Goal: Task Accomplishment & Management: Use online tool/utility

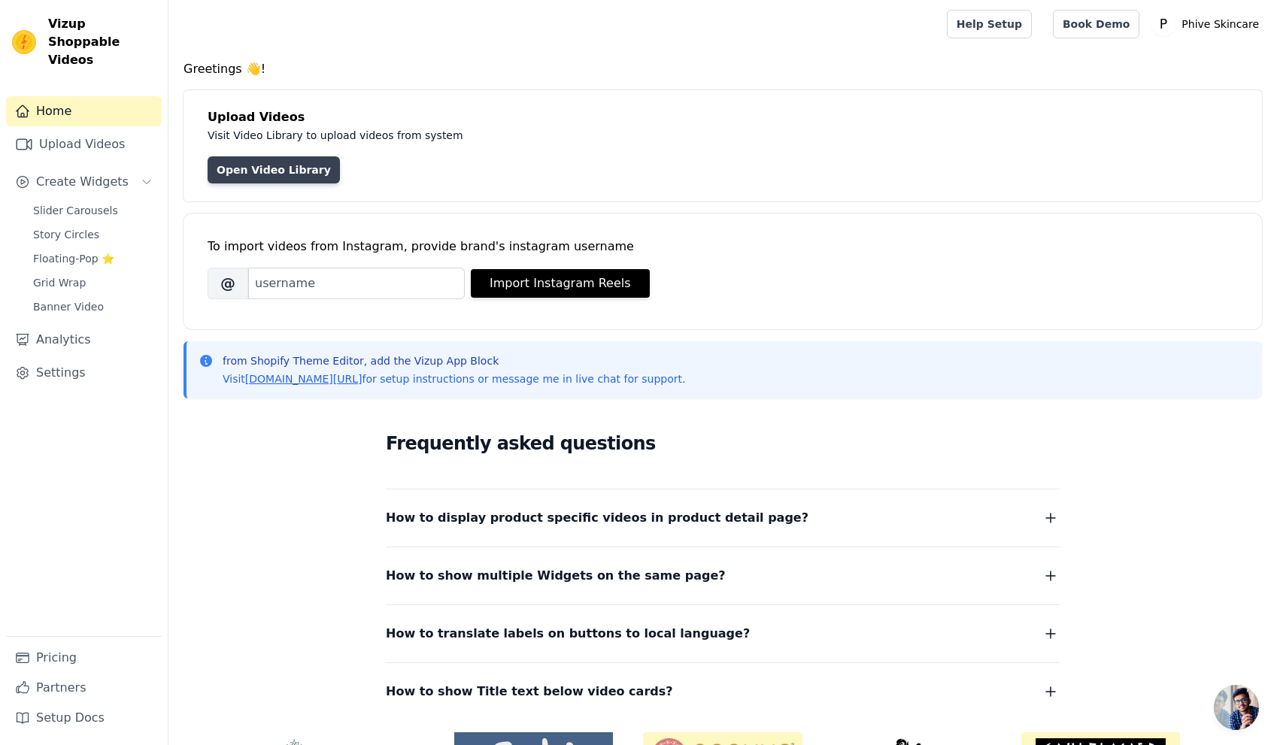
click at [238, 171] on link "Open Video Library" at bounding box center [274, 169] width 132 height 27
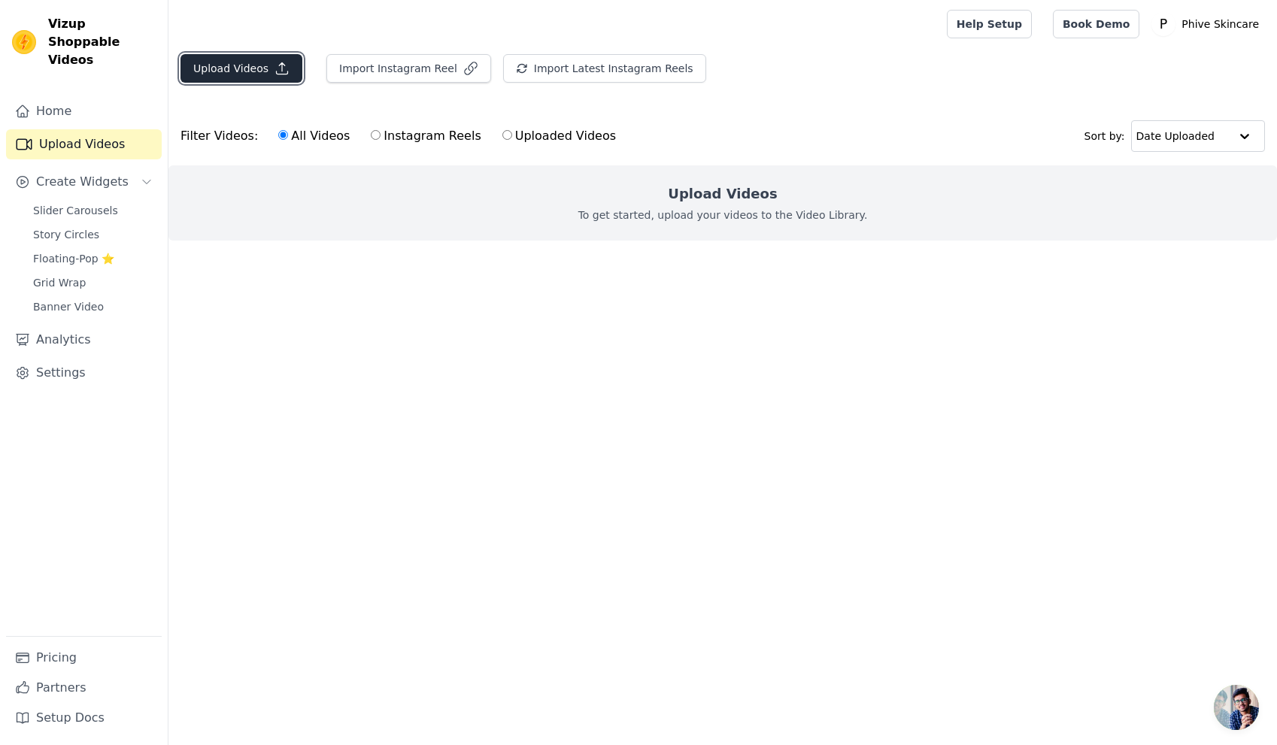
click at [227, 67] on button "Upload Videos" at bounding box center [241, 68] width 122 height 29
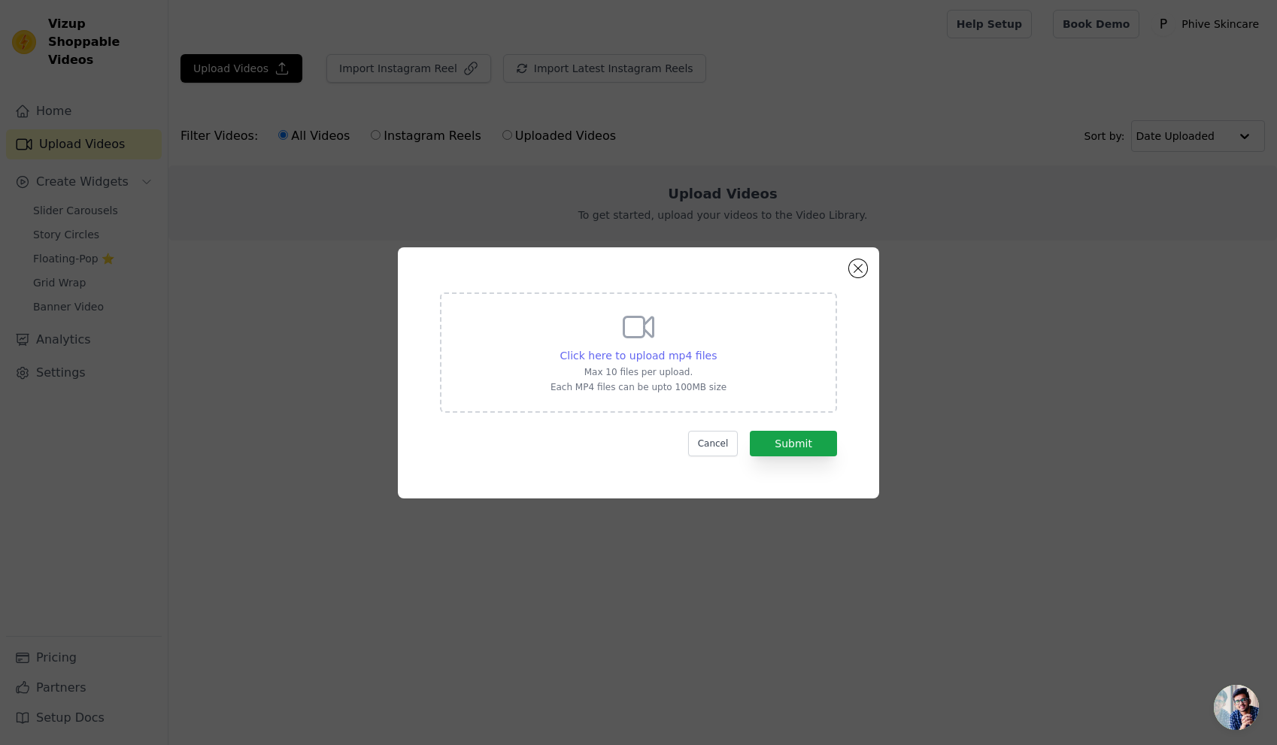
click at [682, 350] on span "Click here to upload mp4 files" at bounding box center [638, 356] width 157 height 12
click at [716, 348] on input "Click here to upload mp4 files Max 10 files per upload. Each MP4 files can be u…" at bounding box center [716, 347] width 1 height 1
click at [857, 268] on button "Close modal" at bounding box center [858, 268] width 18 height 18
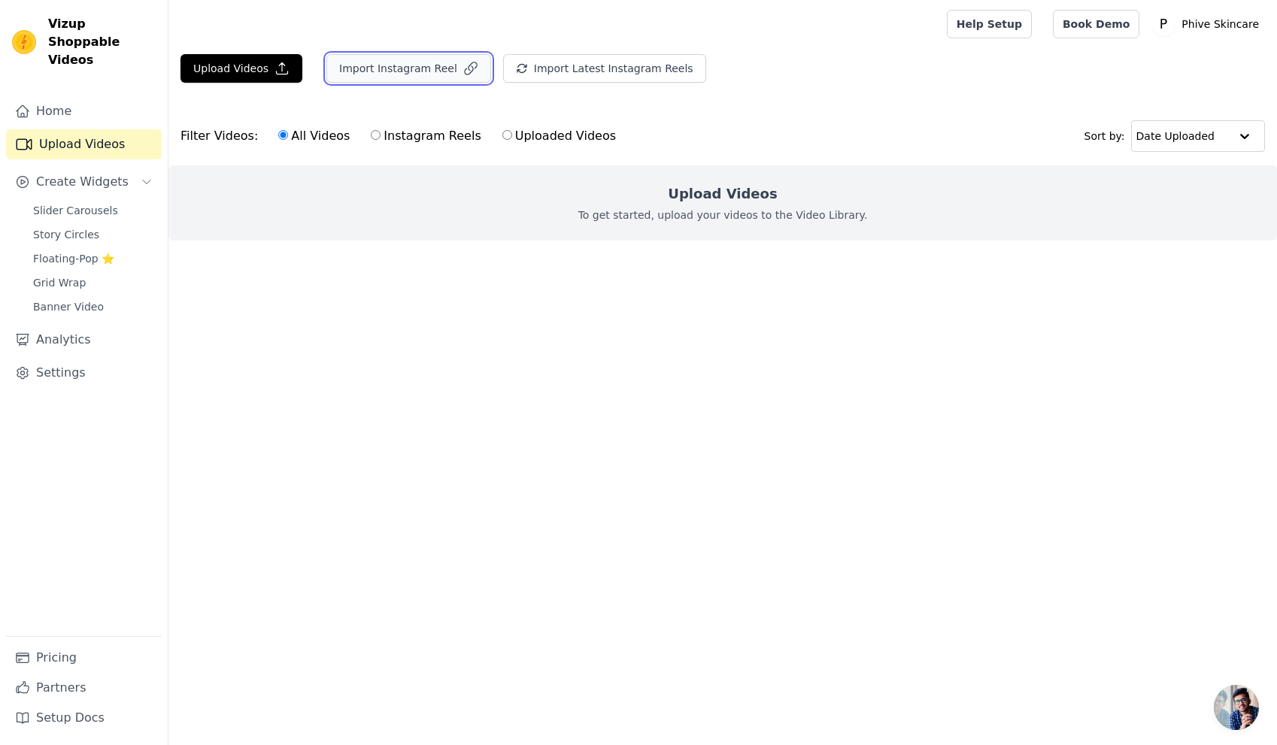
click at [417, 73] on button "Import Instagram Reel" at bounding box center [408, 68] width 165 height 29
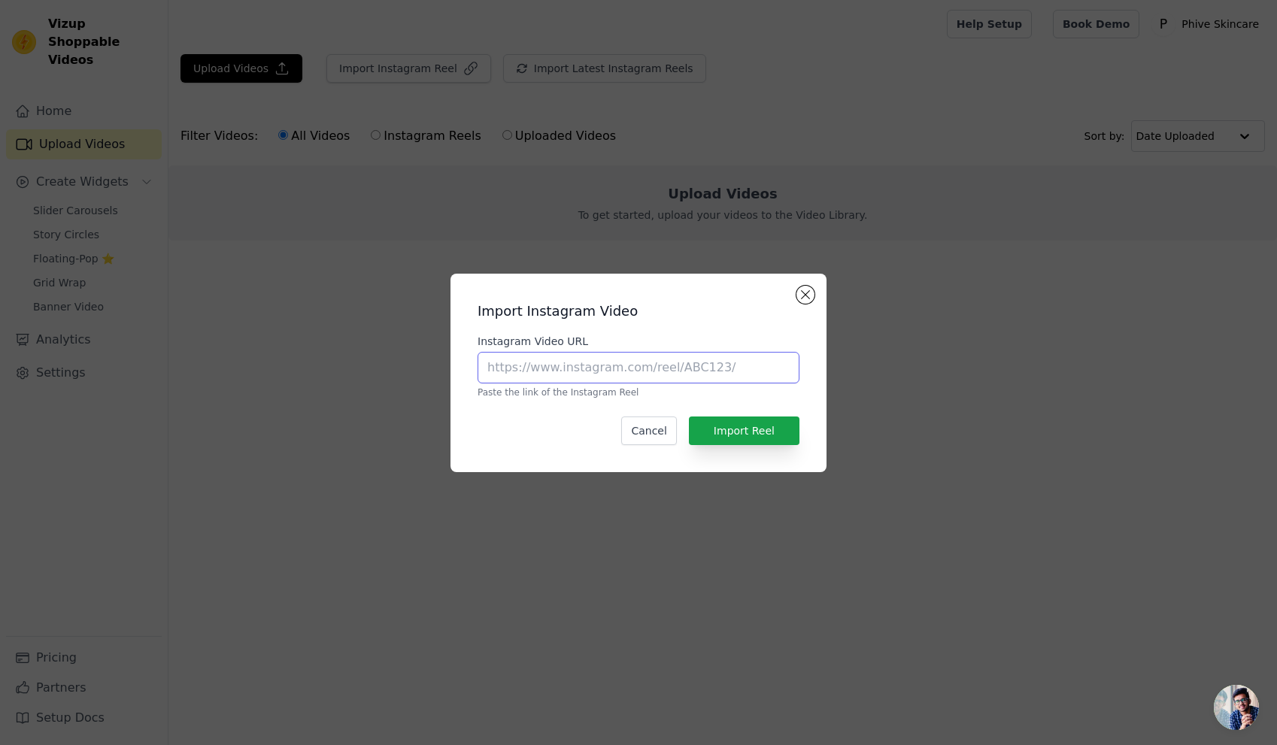
click at [722, 359] on input "Instagram Video URL" at bounding box center [638, 368] width 322 height 32
paste input "[URL][DOMAIN_NAME]"
type input "[URL][DOMAIN_NAME]"
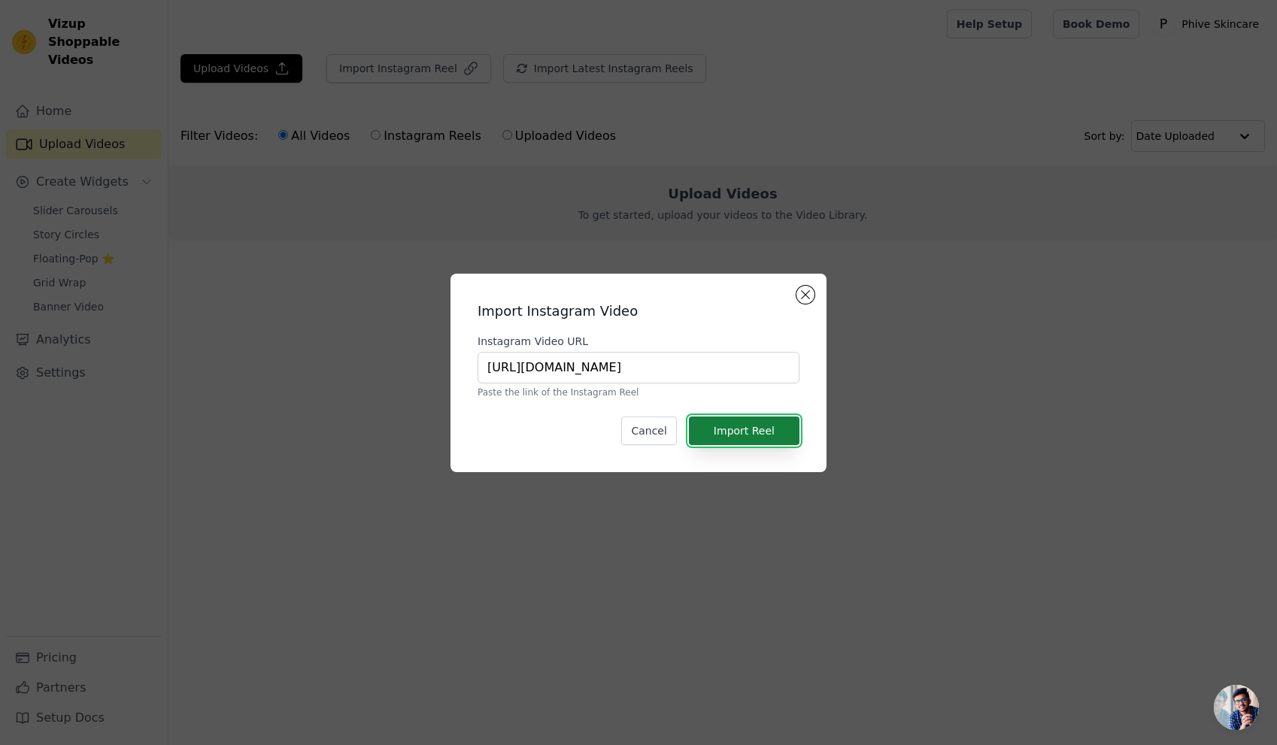
click at [771, 436] on button "Import Reel" at bounding box center [744, 431] width 111 height 29
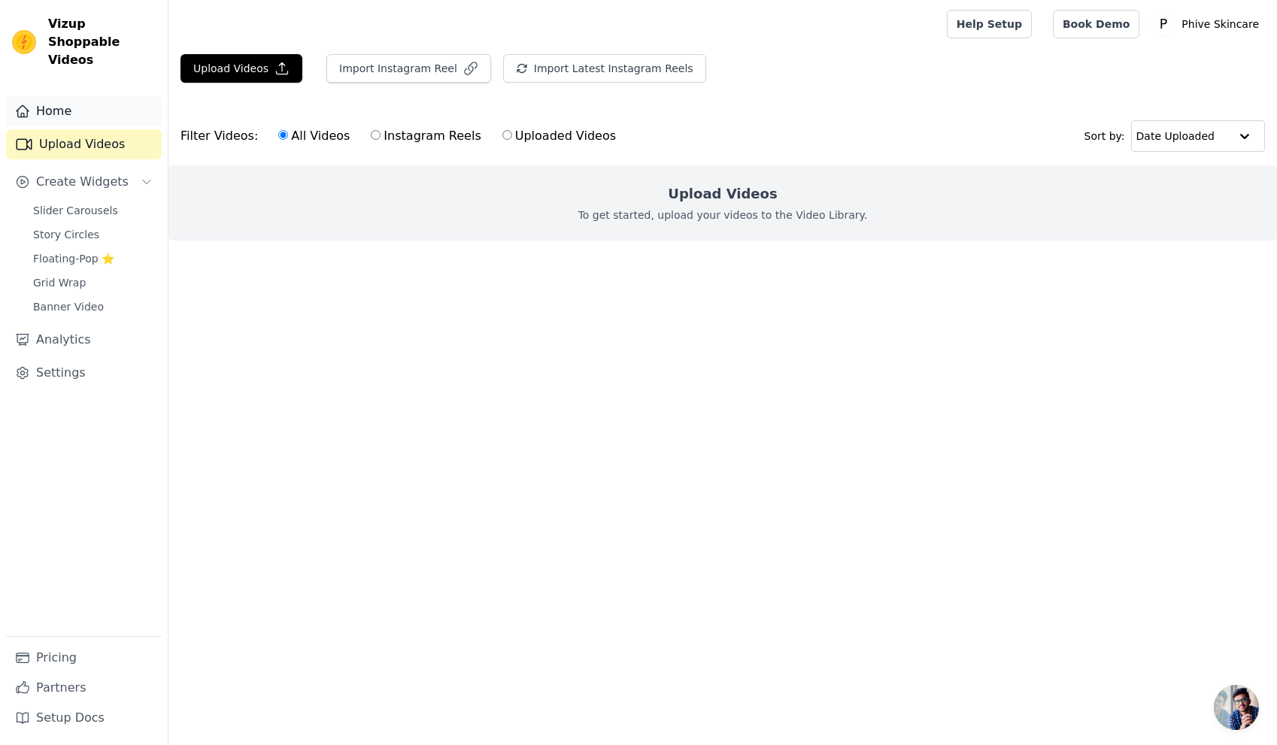
click at [63, 96] on link "Home" at bounding box center [84, 111] width 156 height 30
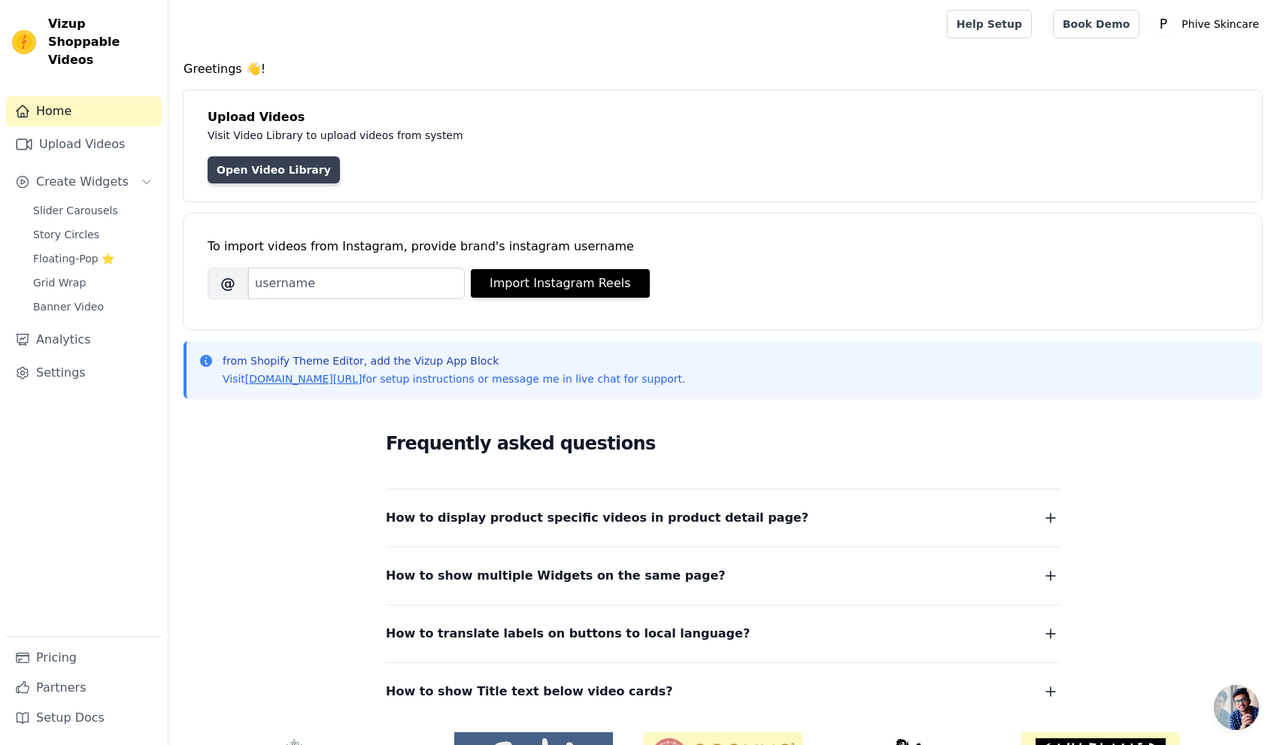
click at [287, 167] on link "Open Video Library" at bounding box center [274, 169] width 132 height 27
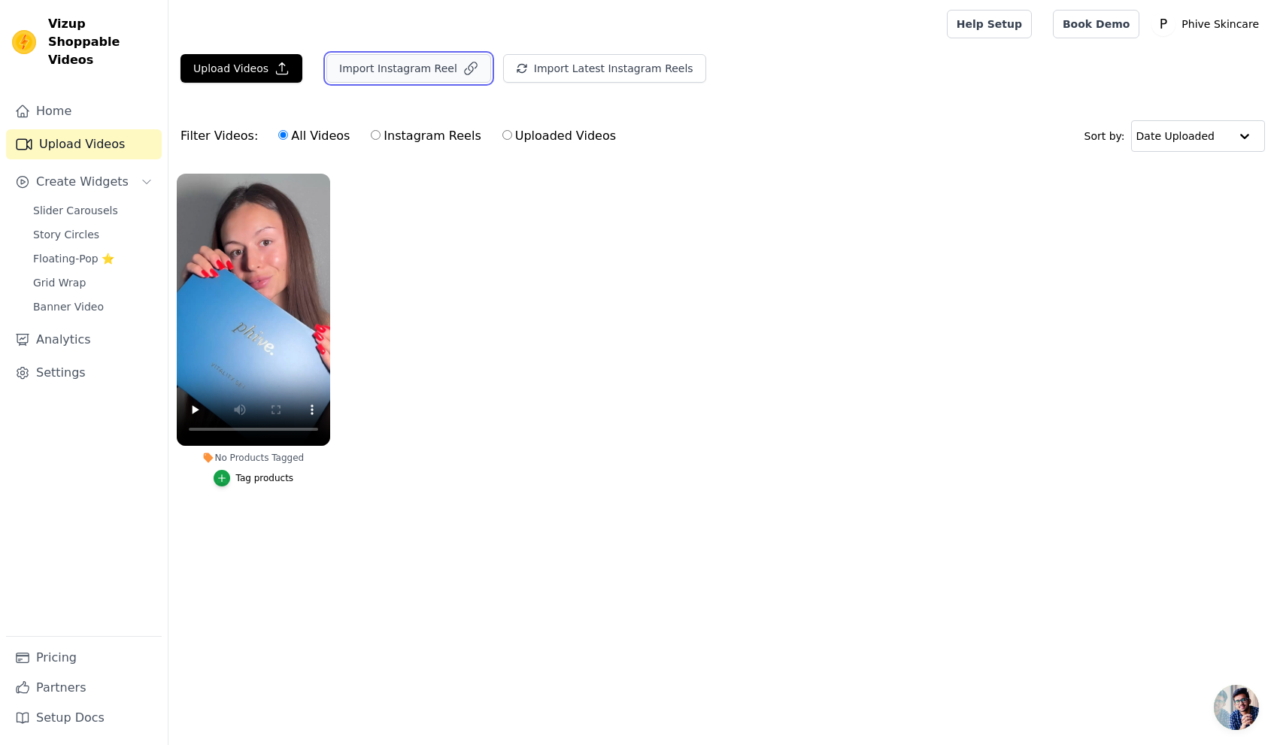
click at [368, 71] on button "Import Instagram Reel" at bounding box center [408, 68] width 165 height 29
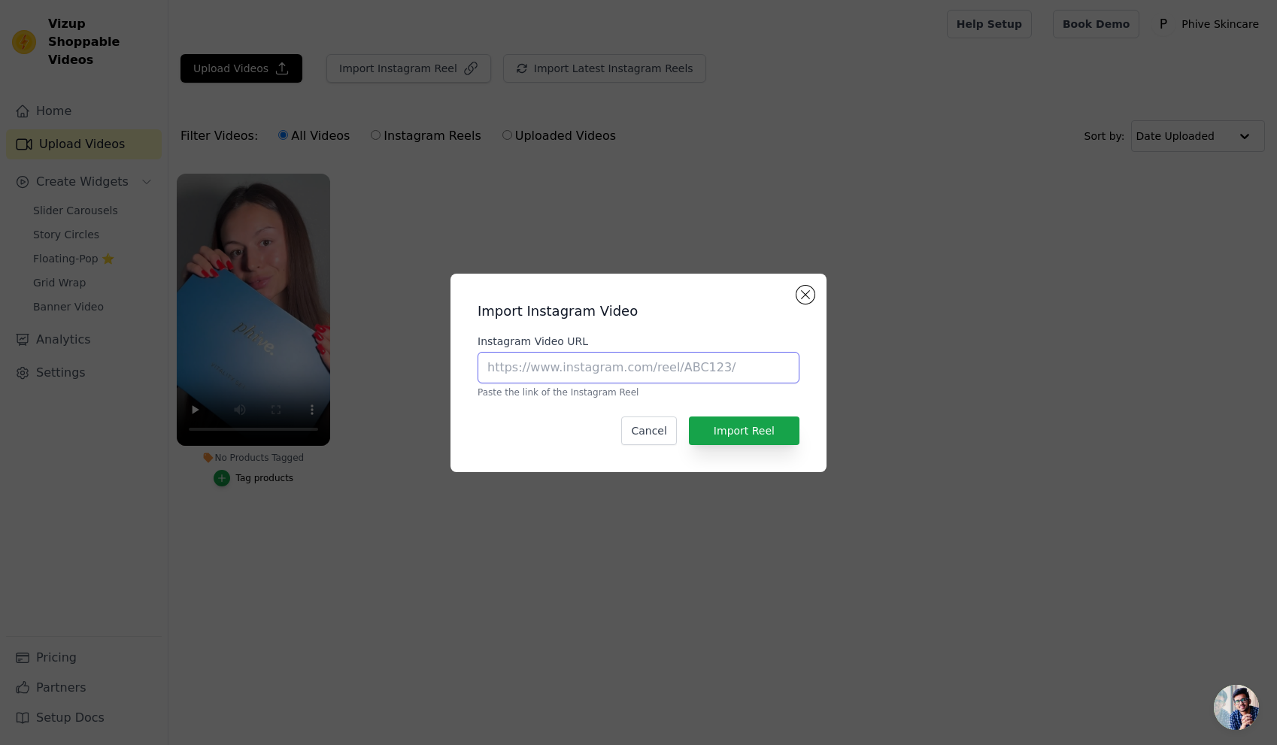
click at [674, 373] on input "Instagram Video URL" at bounding box center [638, 368] width 322 height 32
paste input "[URL][DOMAIN_NAME]"
type input "[URL][DOMAIN_NAME]"
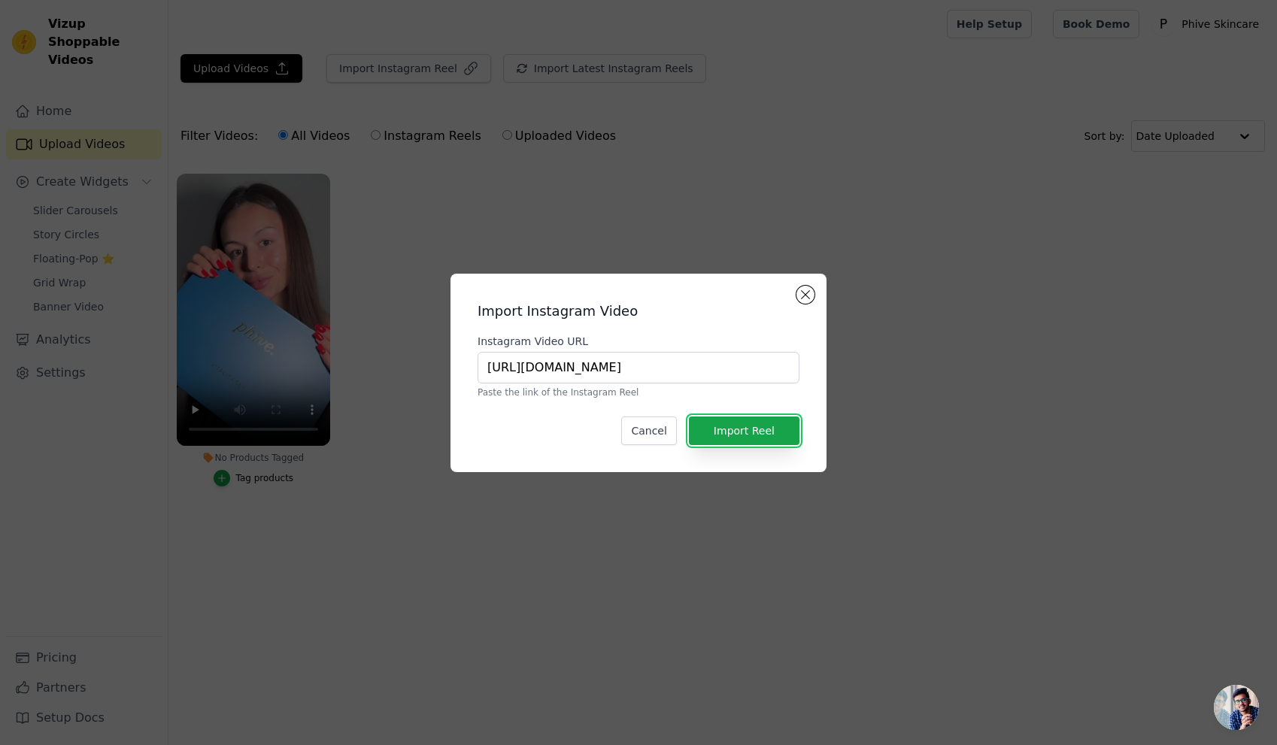
drag, startPoint x: 748, startPoint y: 430, endPoint x: 740, endPoint y: 412, distance: 19.9
click at [748, 430] on button "Import Reel" at bounding box center [744, 431] width 111 height 29
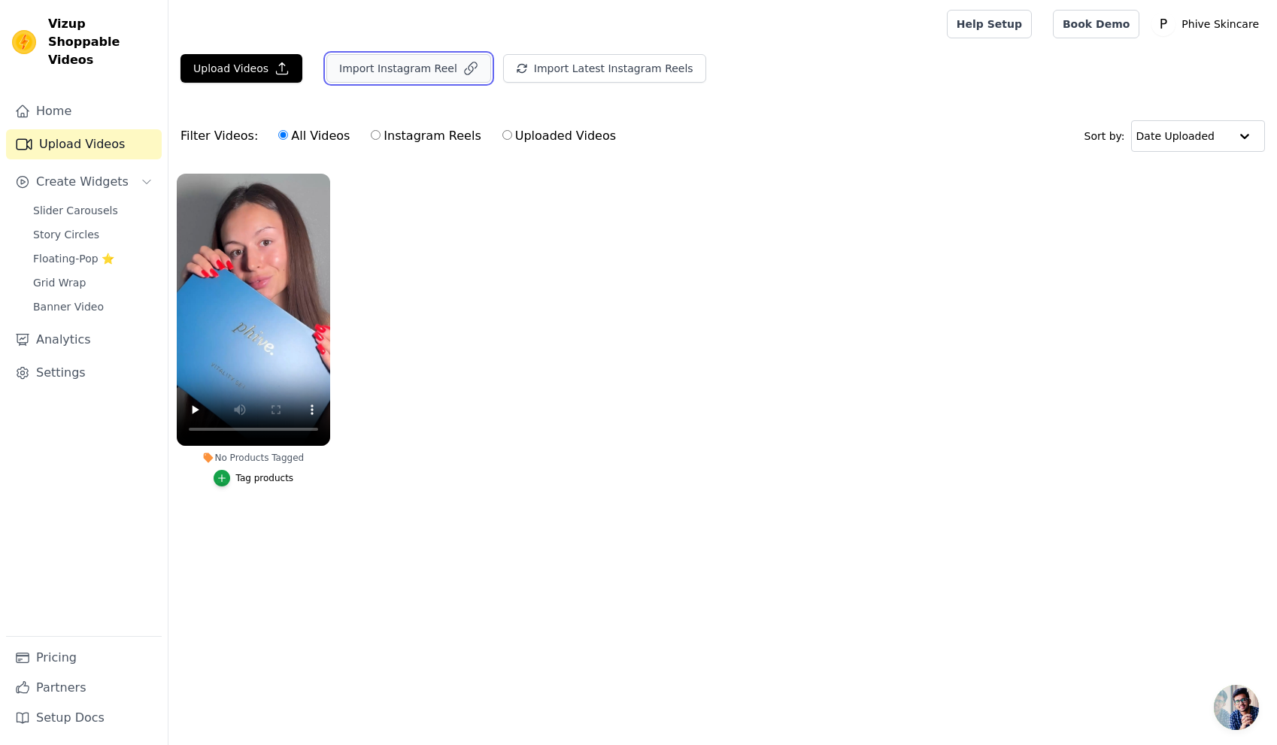
click at [377, 71] on button "Import Instagram Reel" at bounding box center [408, 68] width 165 height 29
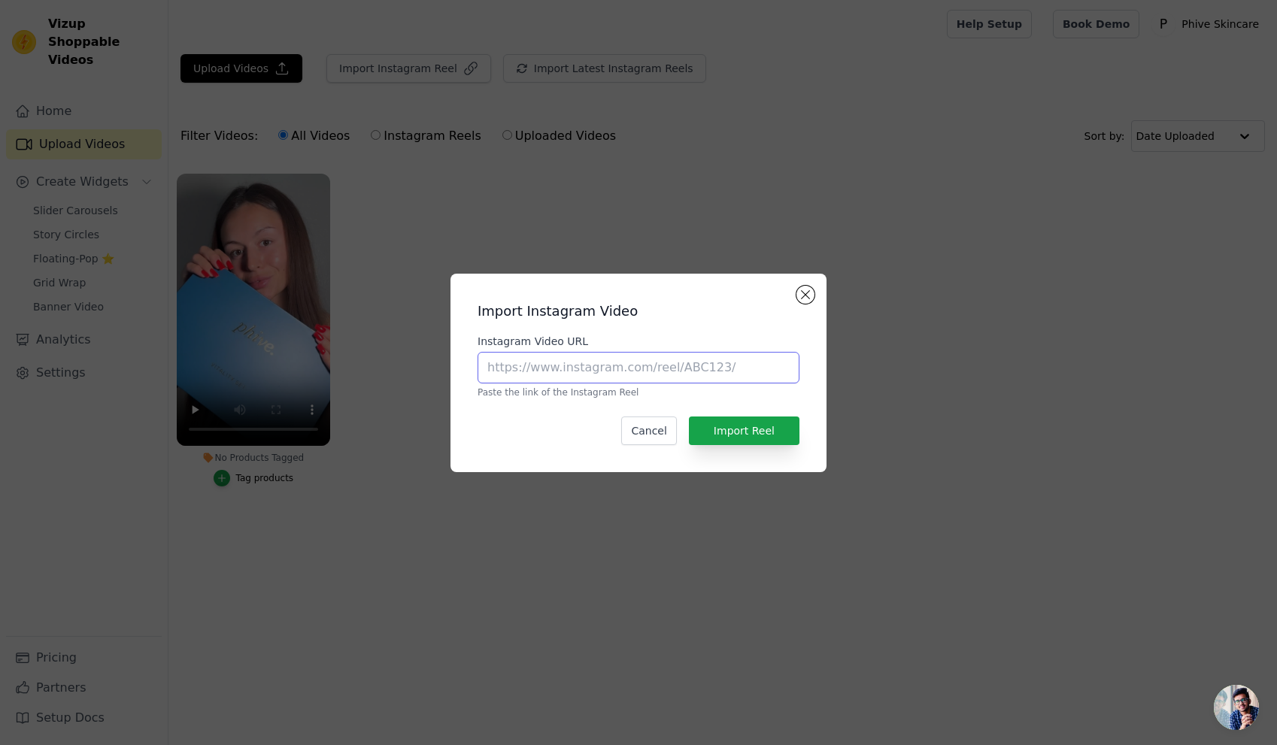
click at [725, 369] on input "Instagram Video URL" at bounding box center [638, 368] width 322 height 32
paste input "[URL][DOMAIN_NAME]"
type input "[URL][DOMAIN_NAME]"
click at [751, 432] on button "Import Reel" at bounding box center [744, 431] width 111 height 29
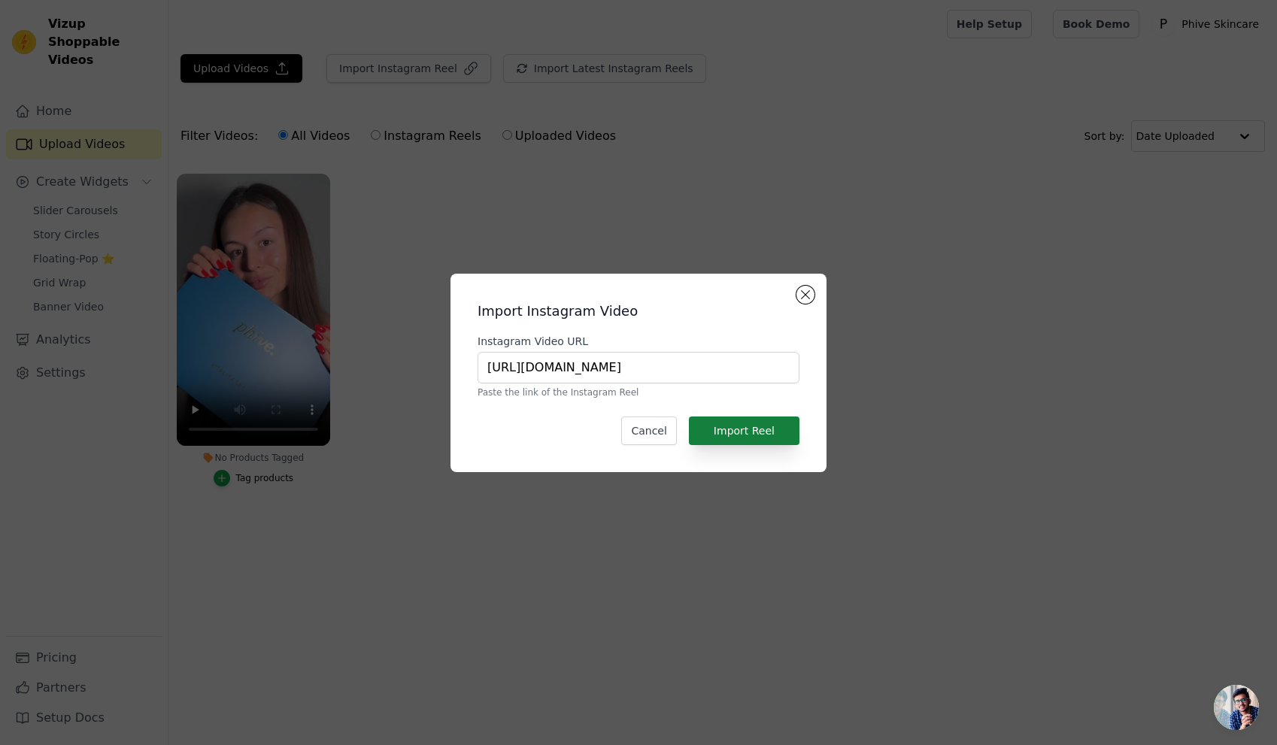
scroll to position [0, 0]
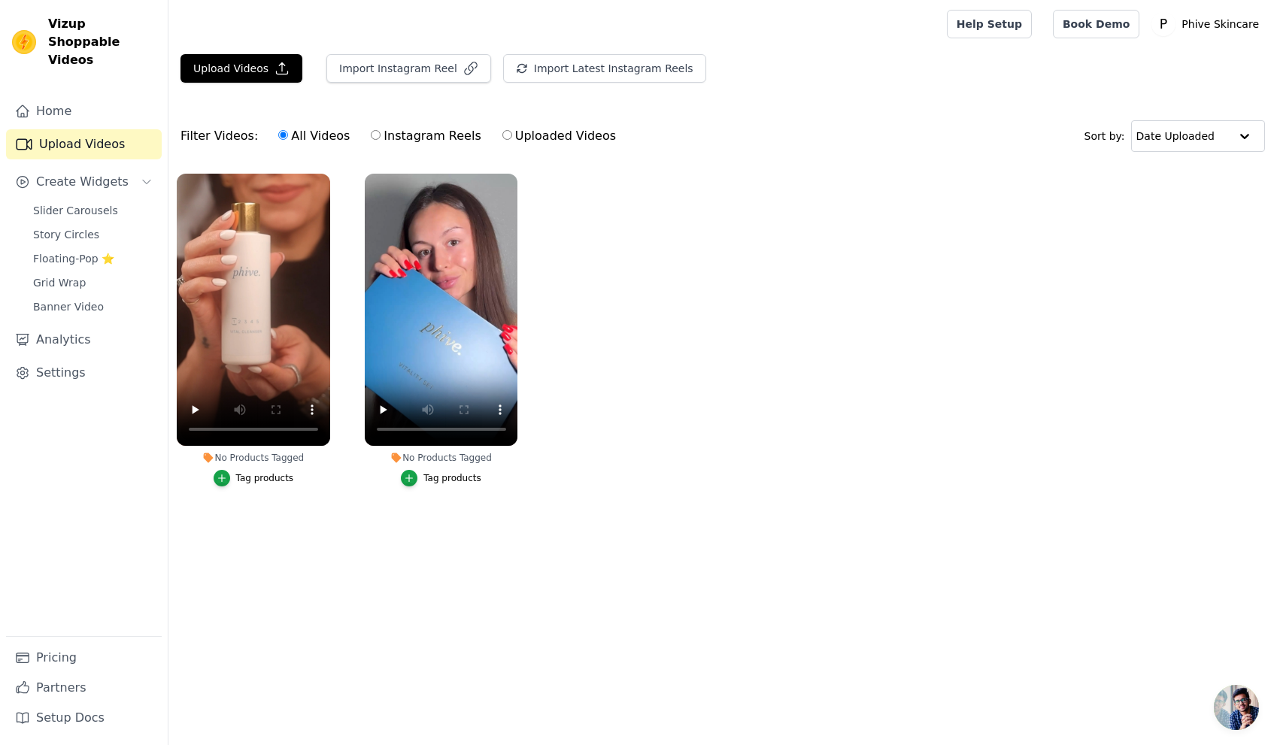
click at [452, 478] on div "Tag products" at bounding box center [452, 478] width 58 height 12
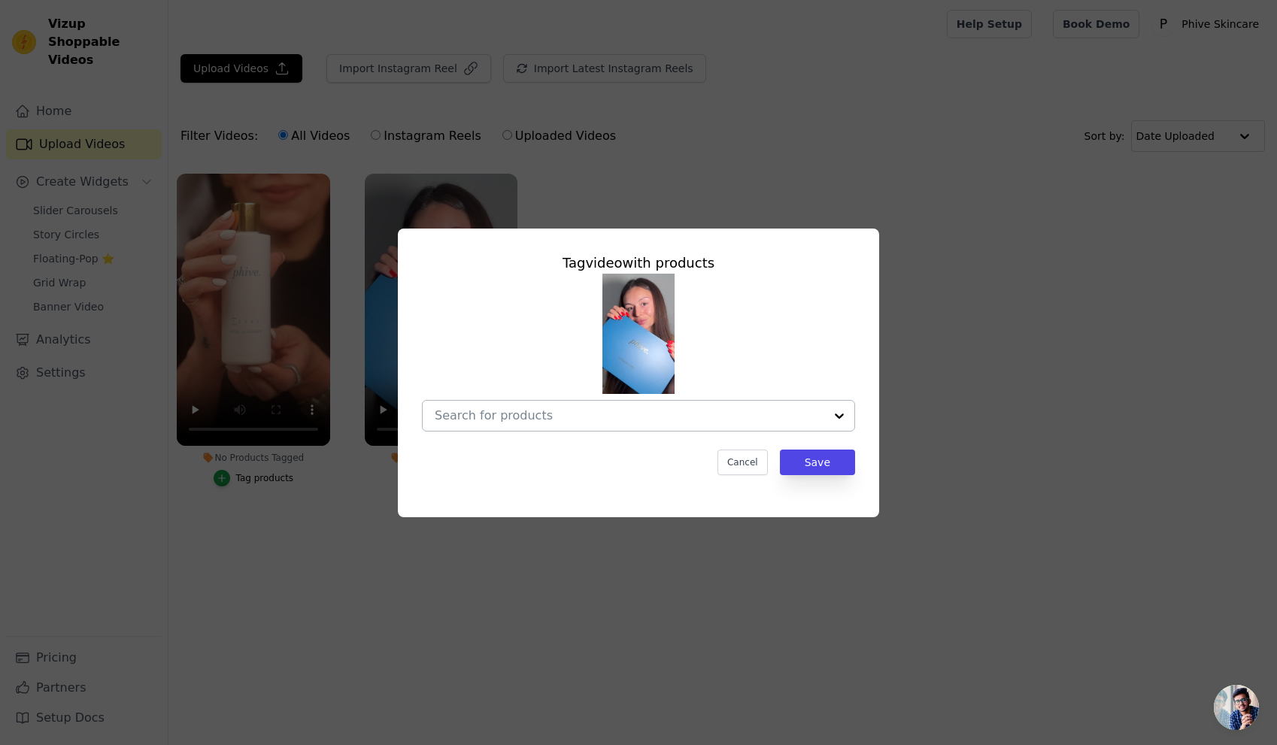
click at [764, 413] on input "No Products Tagged Tag video with products Cancel Save Tag products" at bounding box center [630, 415] width 390 height 14
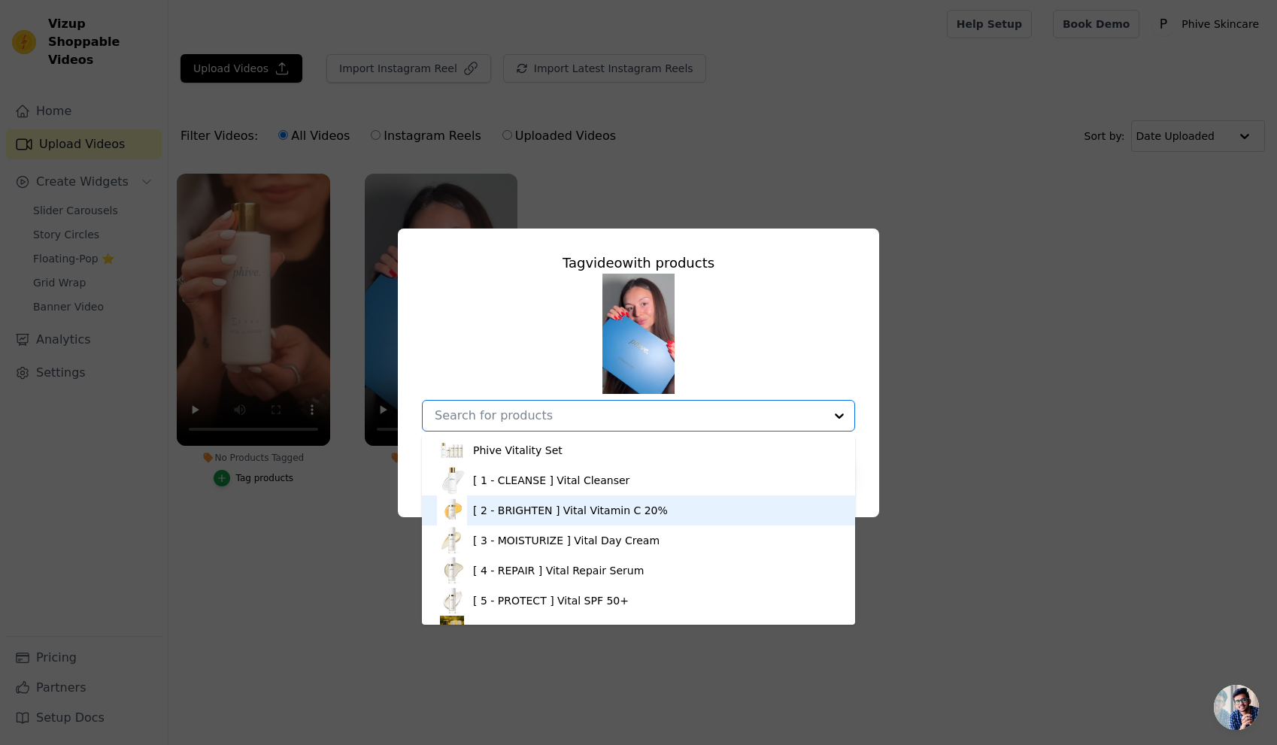
scroll to position [21, 0]
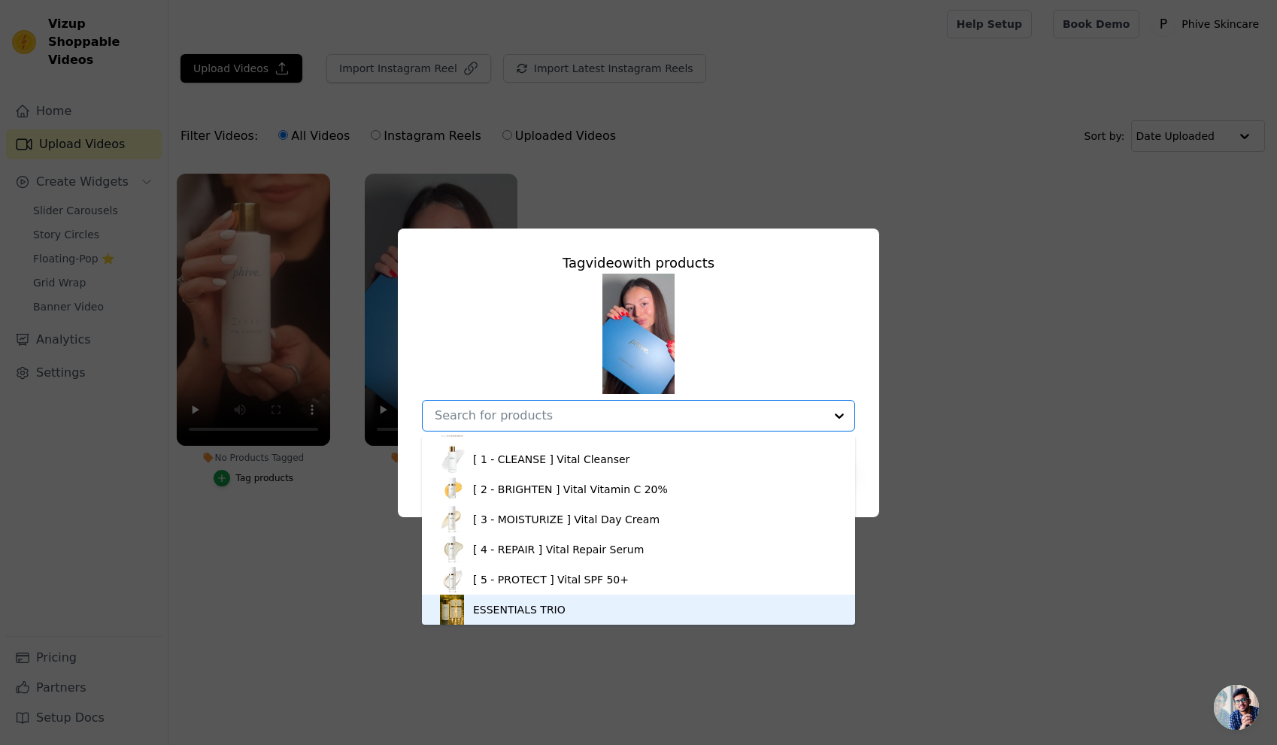
click at [638, 614] on div "ESSENTIALS TRIO" at bounding box center [638, 610] width 403 height 30
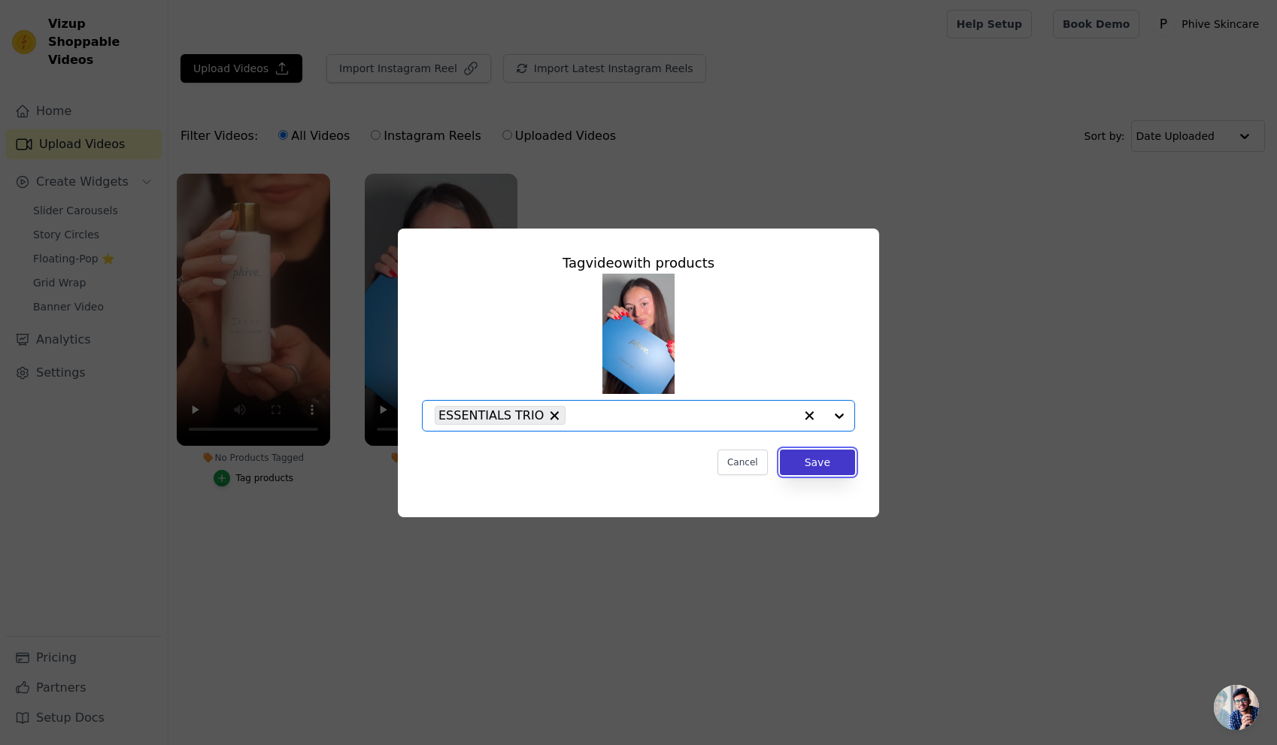
click at [817, 456] on button "Save" at bounding box center [817, 463] width 75 height 26
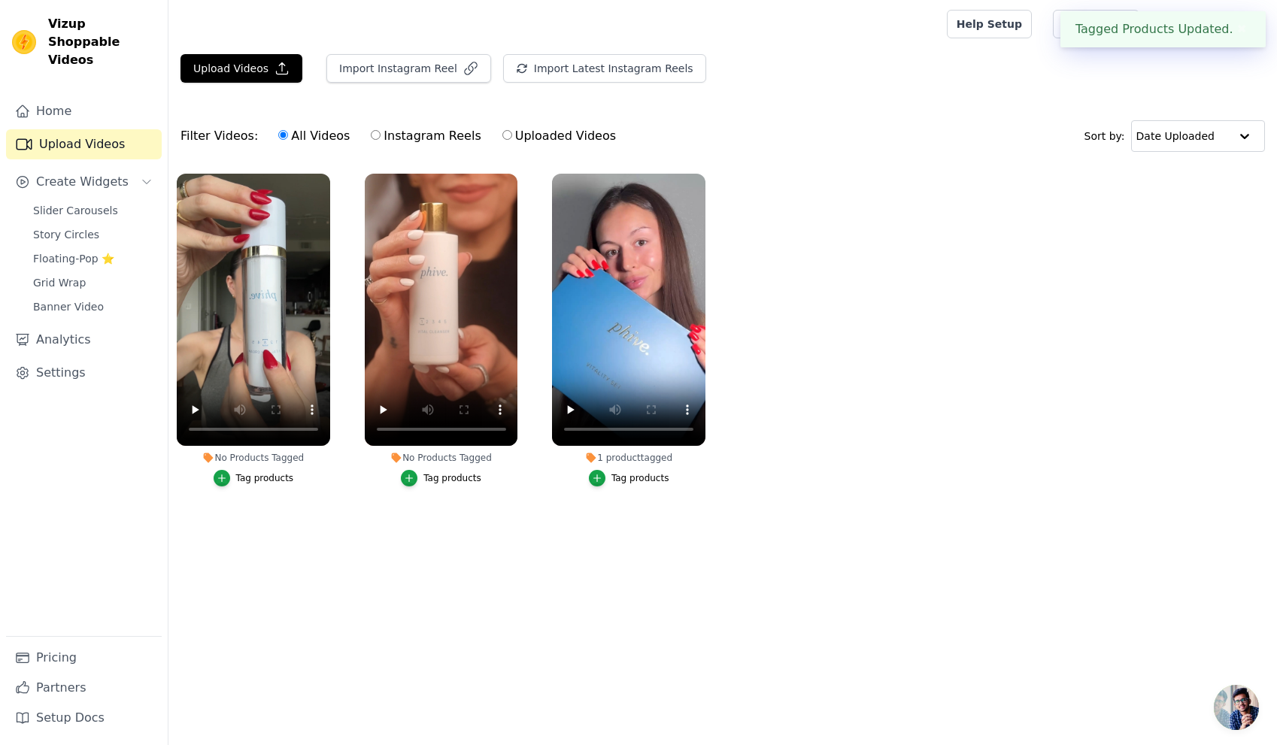
click at [457, 477] on div "Tag products" at bounding box center [452, 478] width 58 height 12
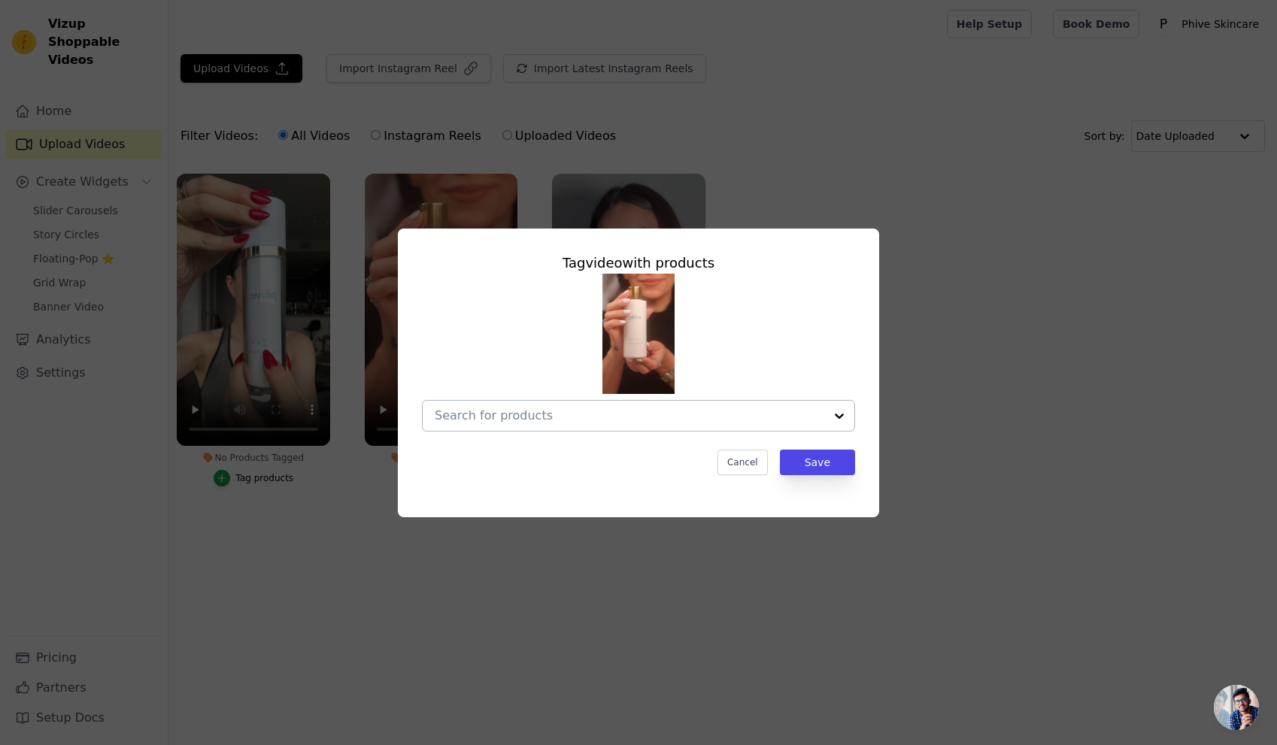
click at [830, 419] on div at bounding box center [839, 416] width 30 height 30
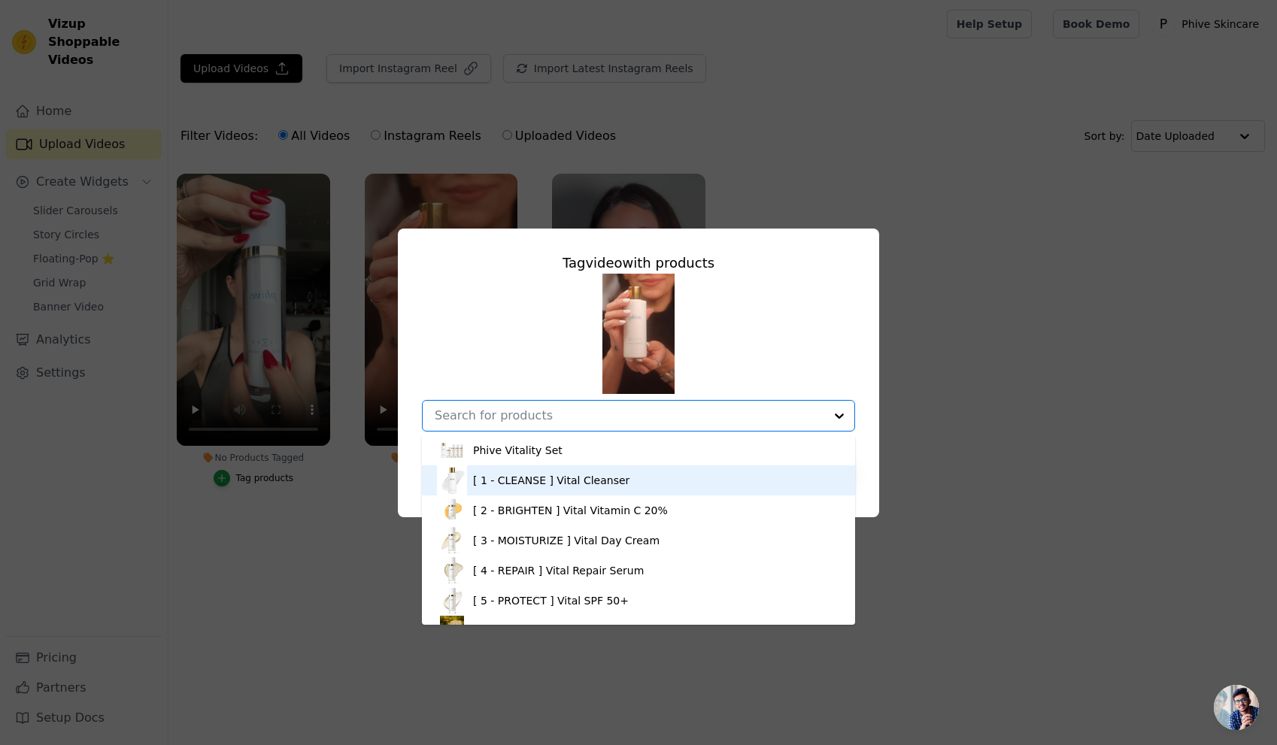
click at [625, 480] on div "[ 1 - CLEANSE ] Vital Cleanser" at bounding box center [638, 480] width 403 height 30
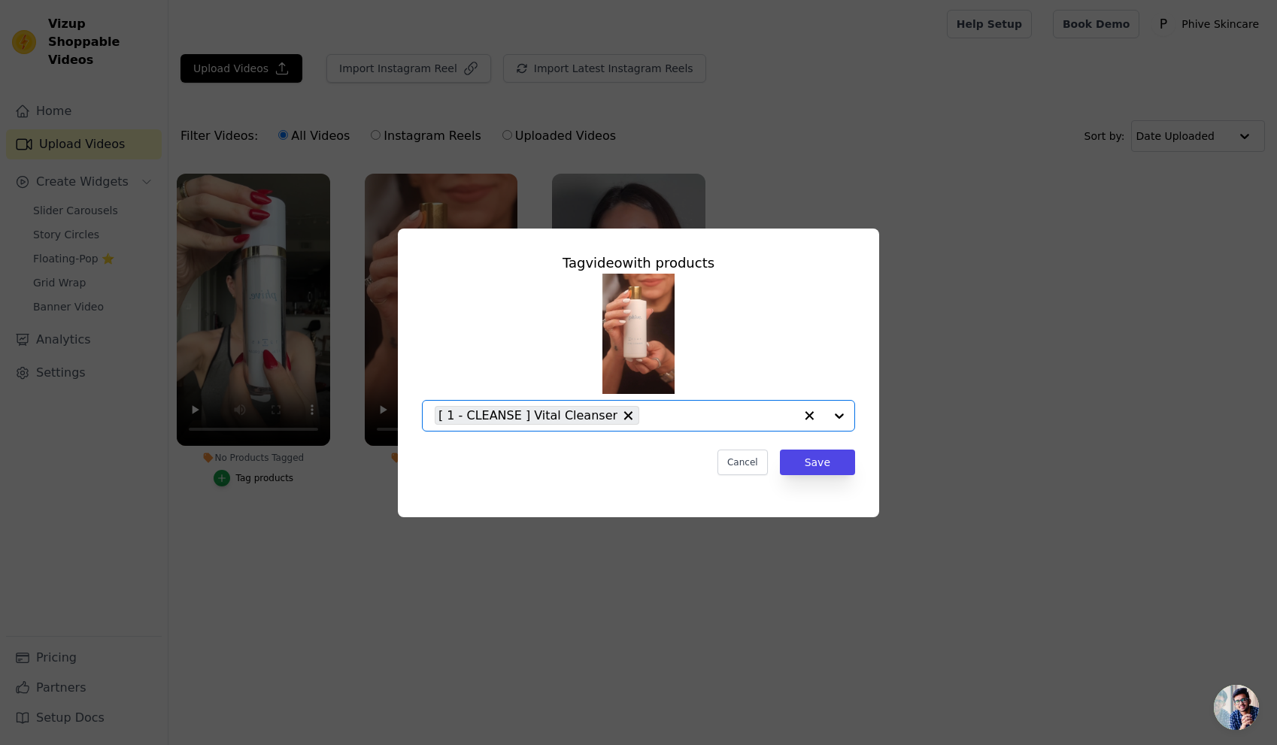
click at [841, 412] on div at bounding box center [824, 416] width 60 height 30
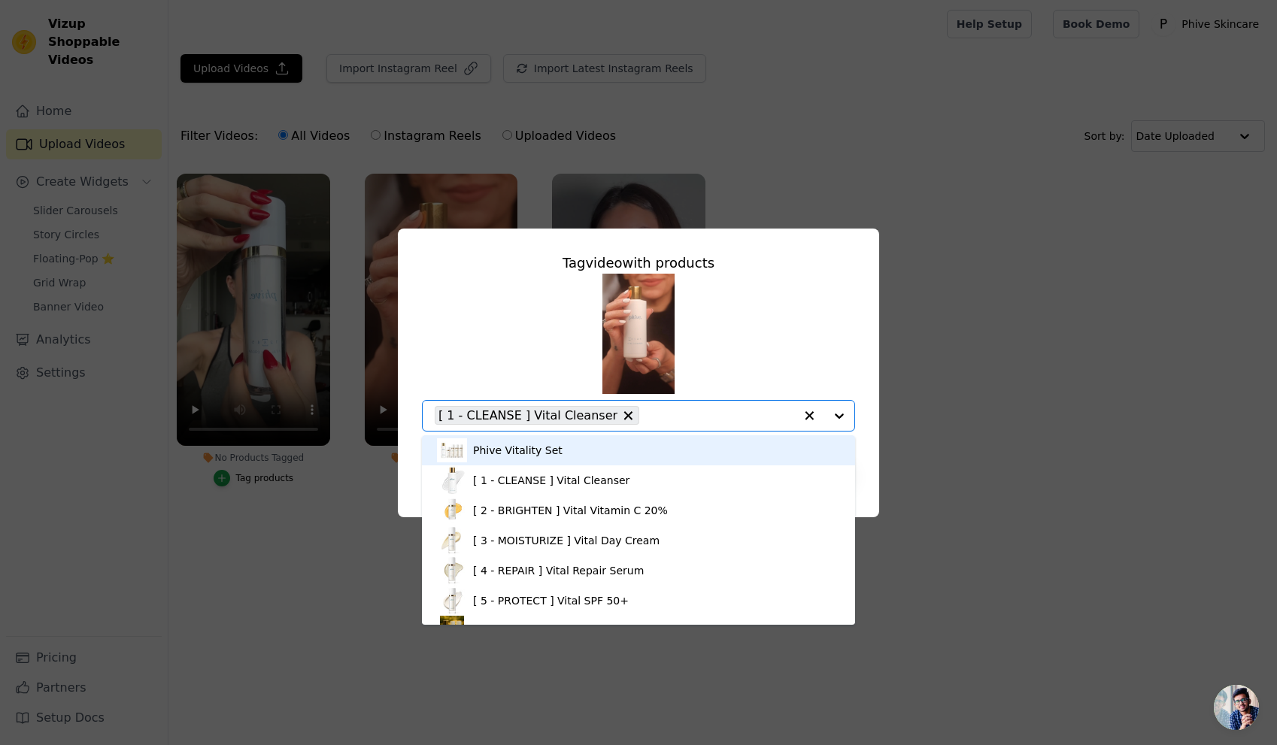
click at [547, 450] on div "Phive Vitality Set" at bounding box center [517, 450] width 89 height 15
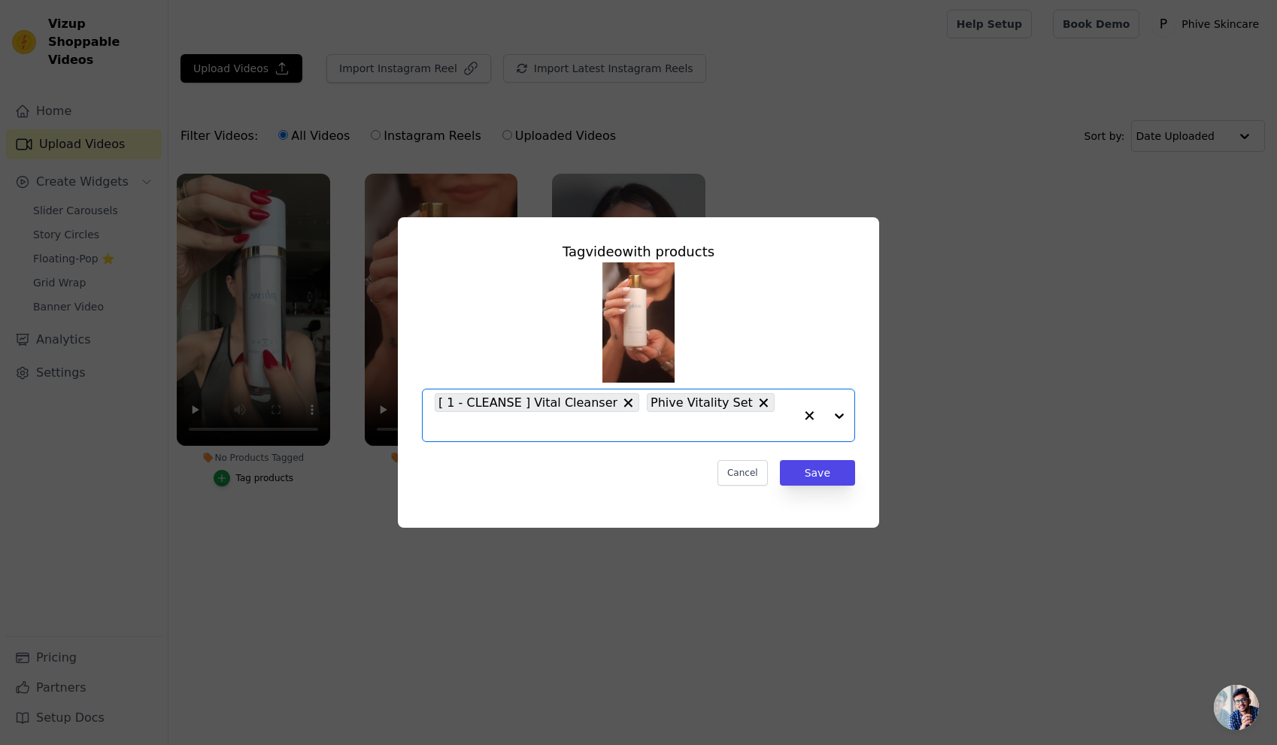
click at [620, 411] on icon at bounding box center [627, 403] width 15 height 15
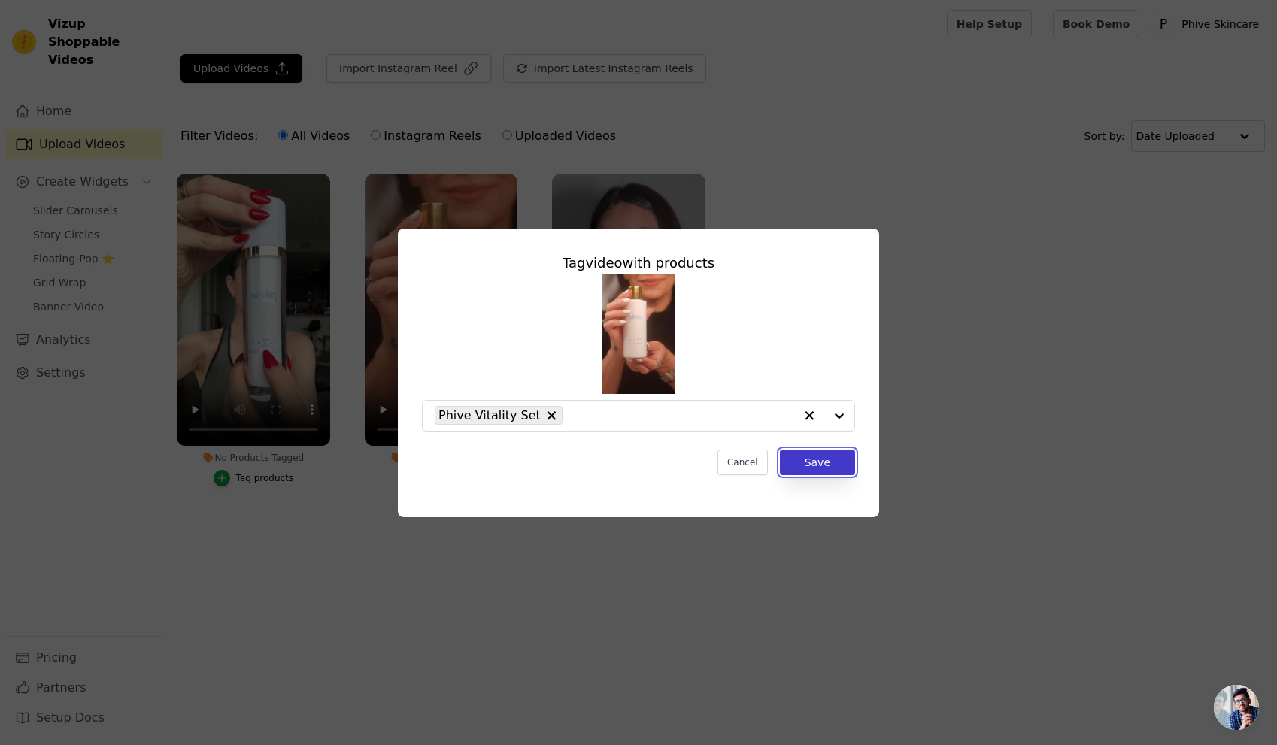
click at [826, 458] on button "Save" at bounding box center [817, 463] width 75 height 26
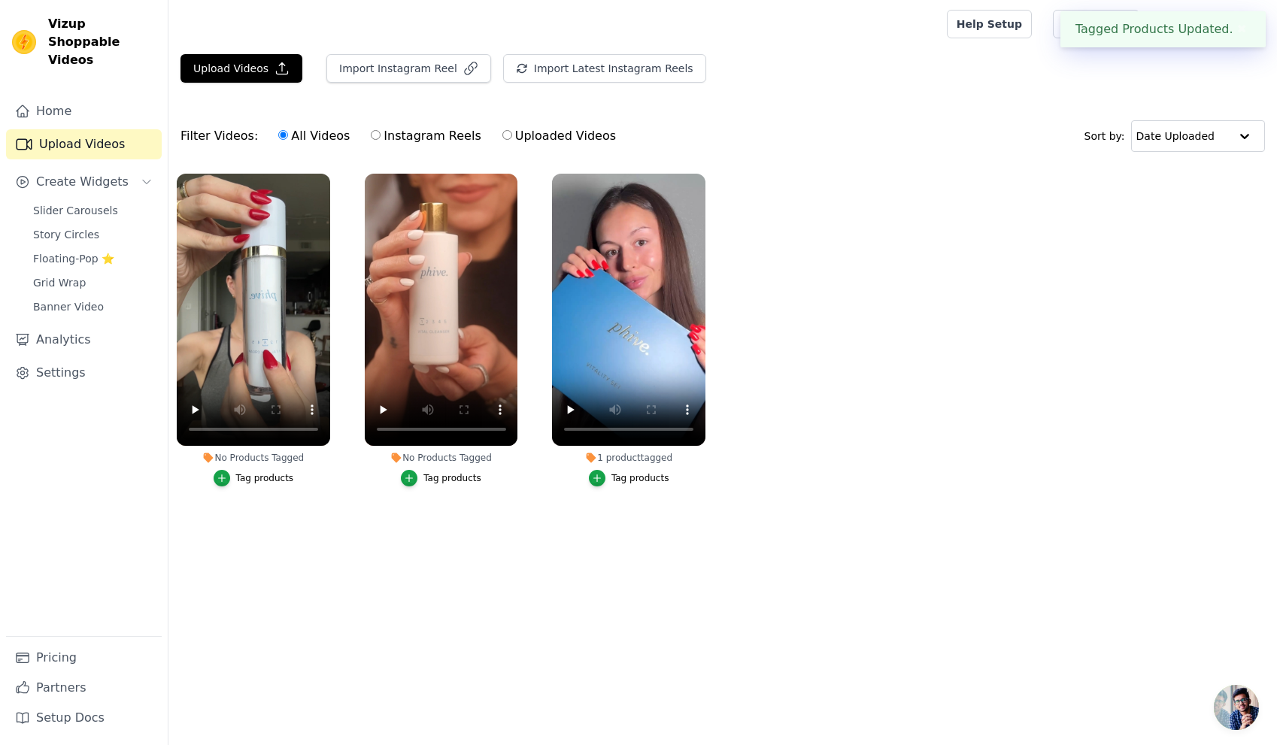
click at [819, 464] on ul "No Products Tagged Tag products No Products Tagged Tag products 1 product tagge…" at bounding box center [722, 344] width 1108 height 359
click at [274, 480] on div "Tag products" at bounding box center [265, 478] width 58 height 12
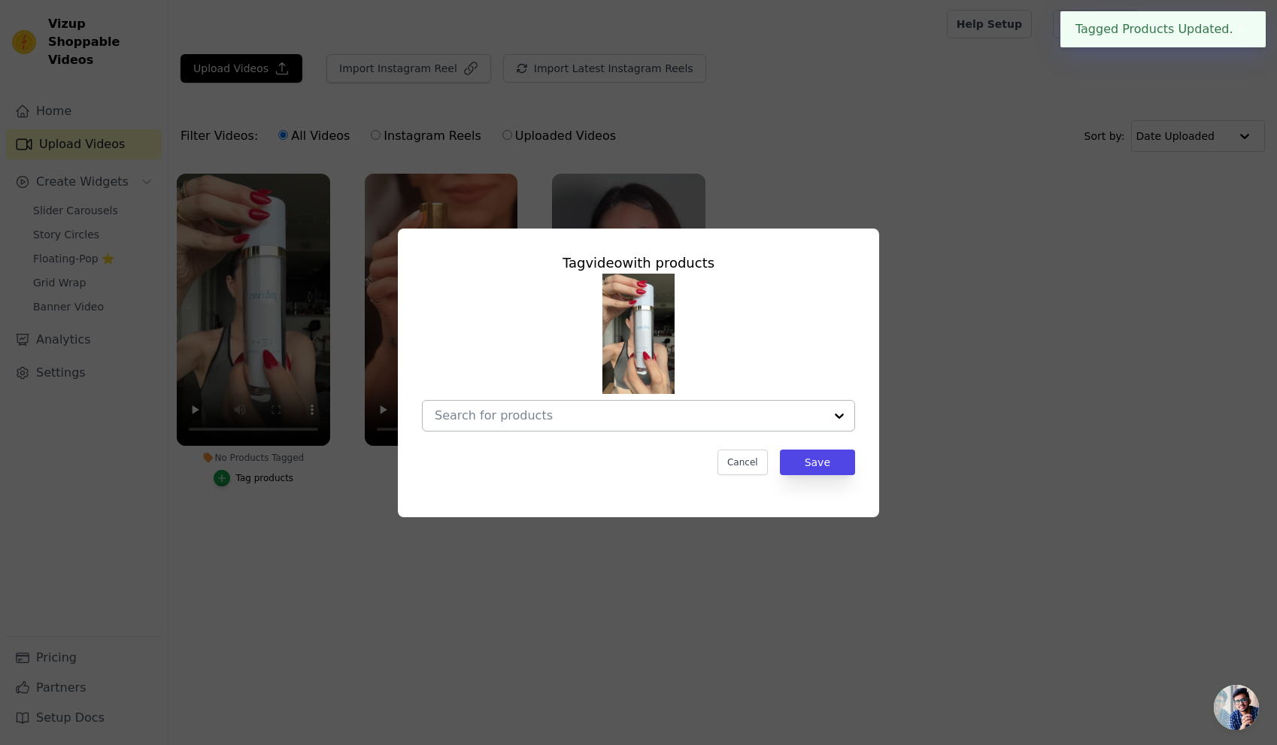
click at [840, 414] on div at bounding box center [839, 416] width 30 height 30
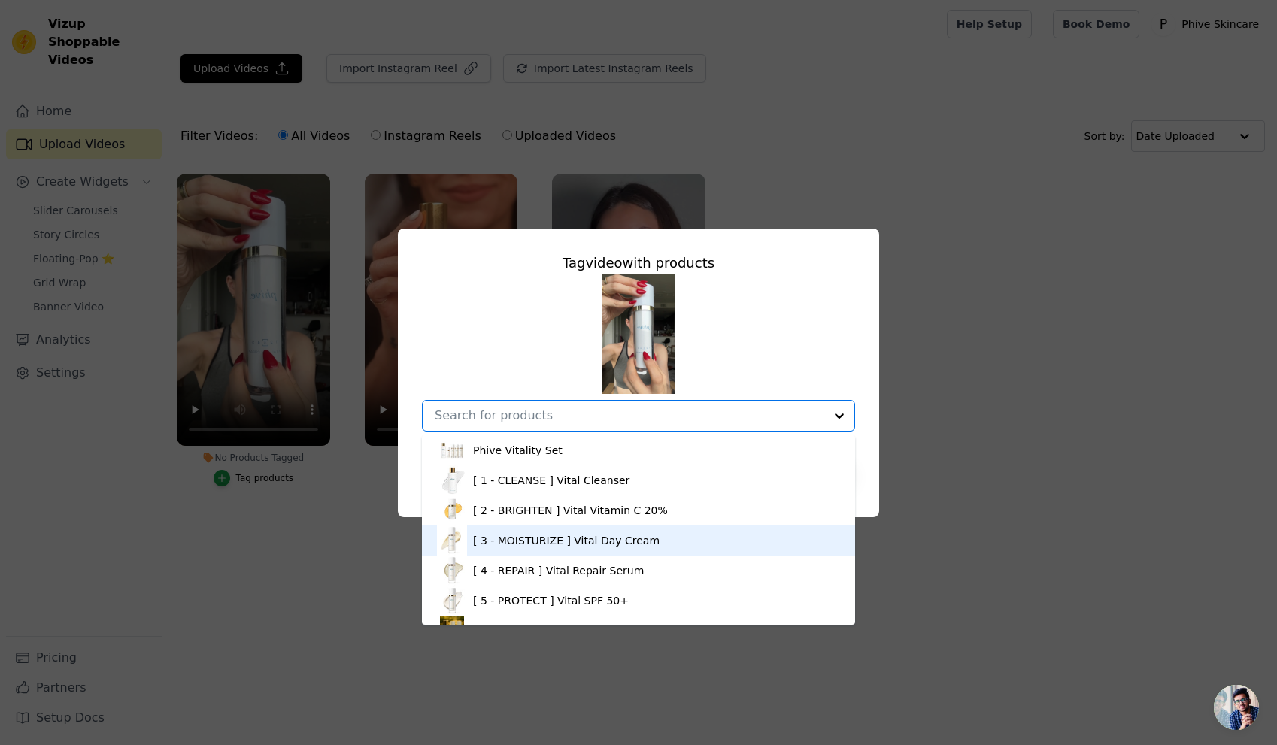
click at [609, 540] on div "[ 3 - MOISTURIZE ] Vital Day Cream" at bounding box center [566, 540] width 186 height 15
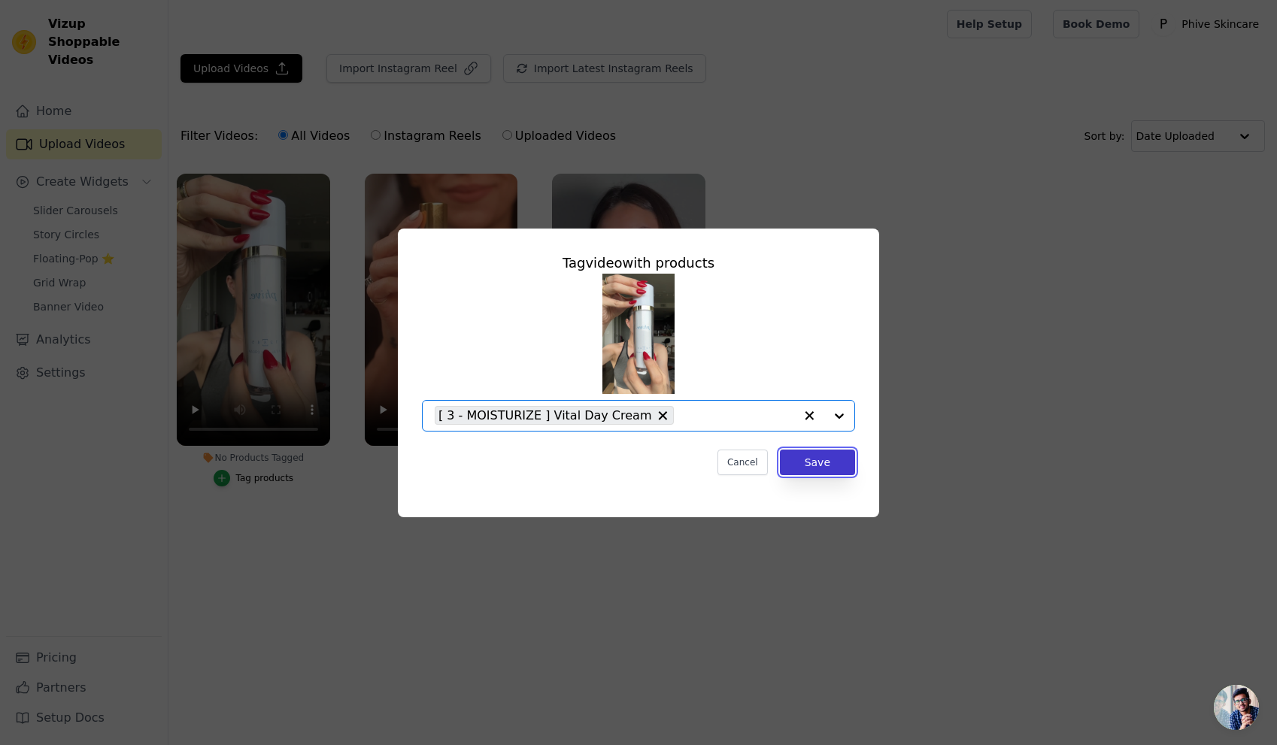
click at [823, 459] on button "Save" at bounding box center [817, 463] width 75 height 26
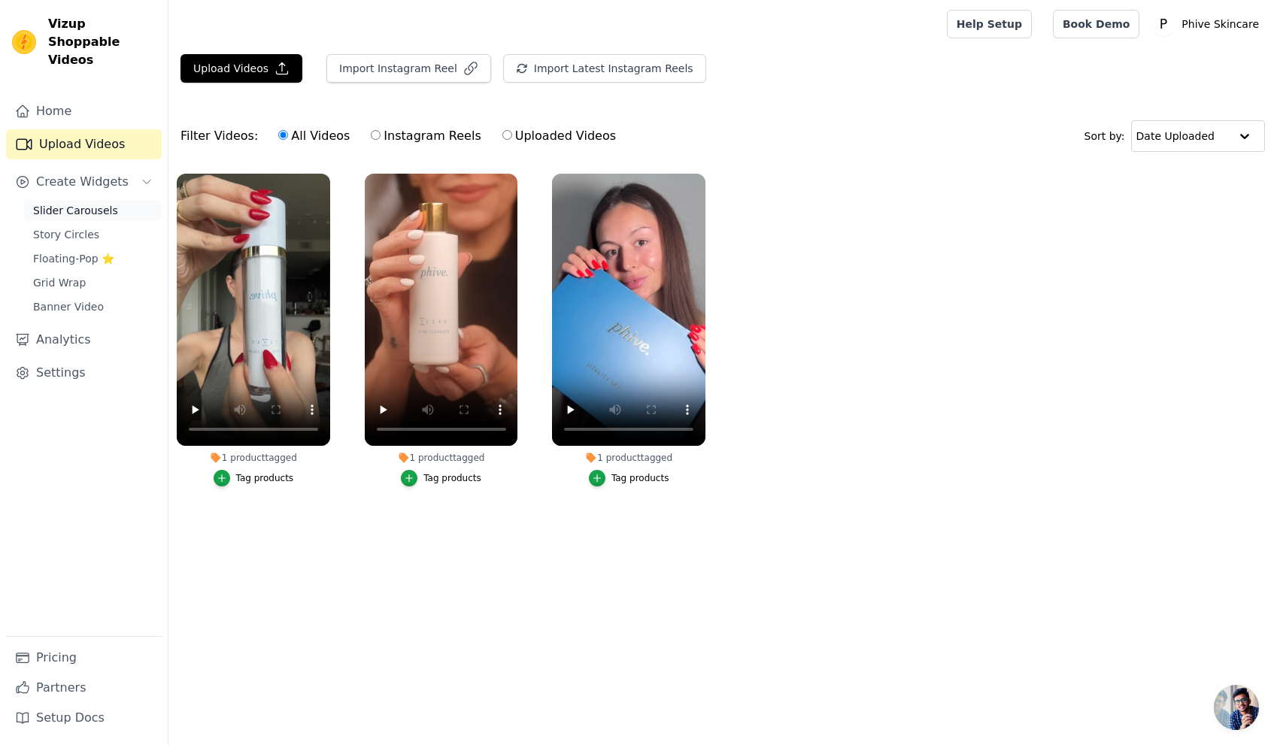
click at [108, 203] on span "Slider Carousels" at bounding box center [75, 210] width 85 height 15
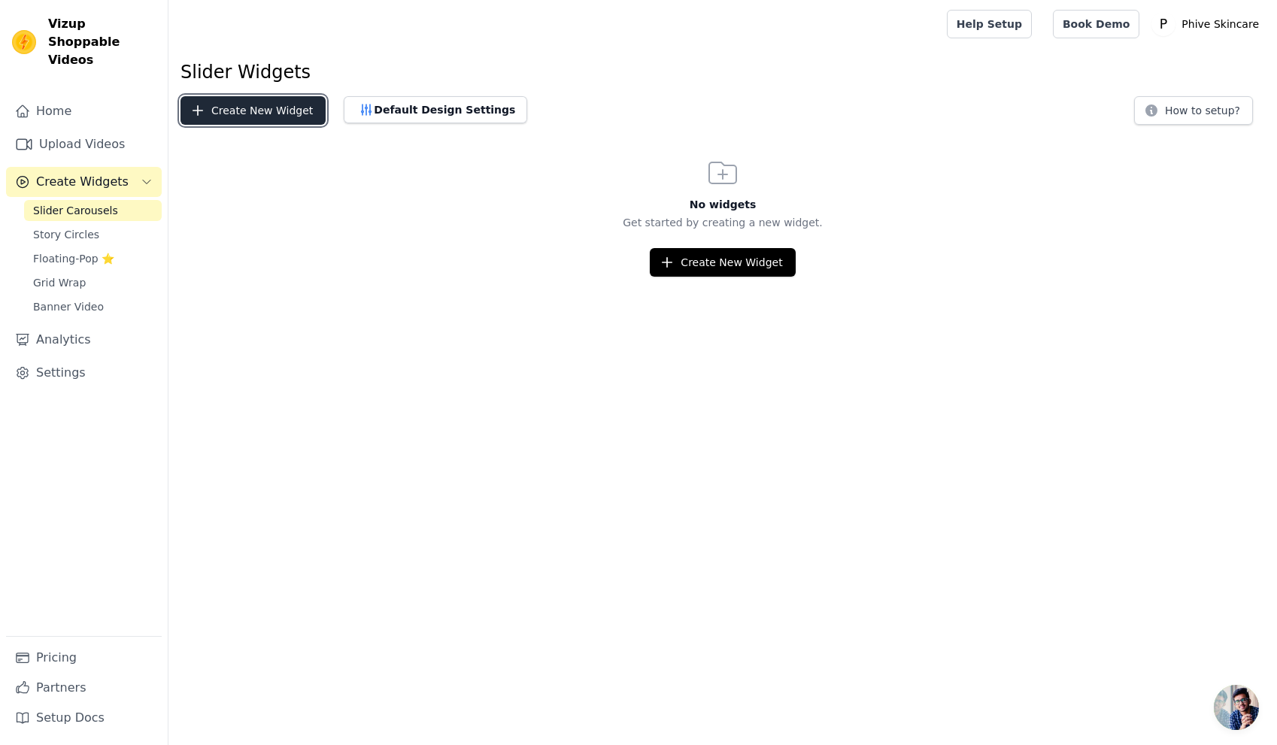
click at [259, 109] on button "Create New Widget" at bounding box center [252, 110] width 145 height 29
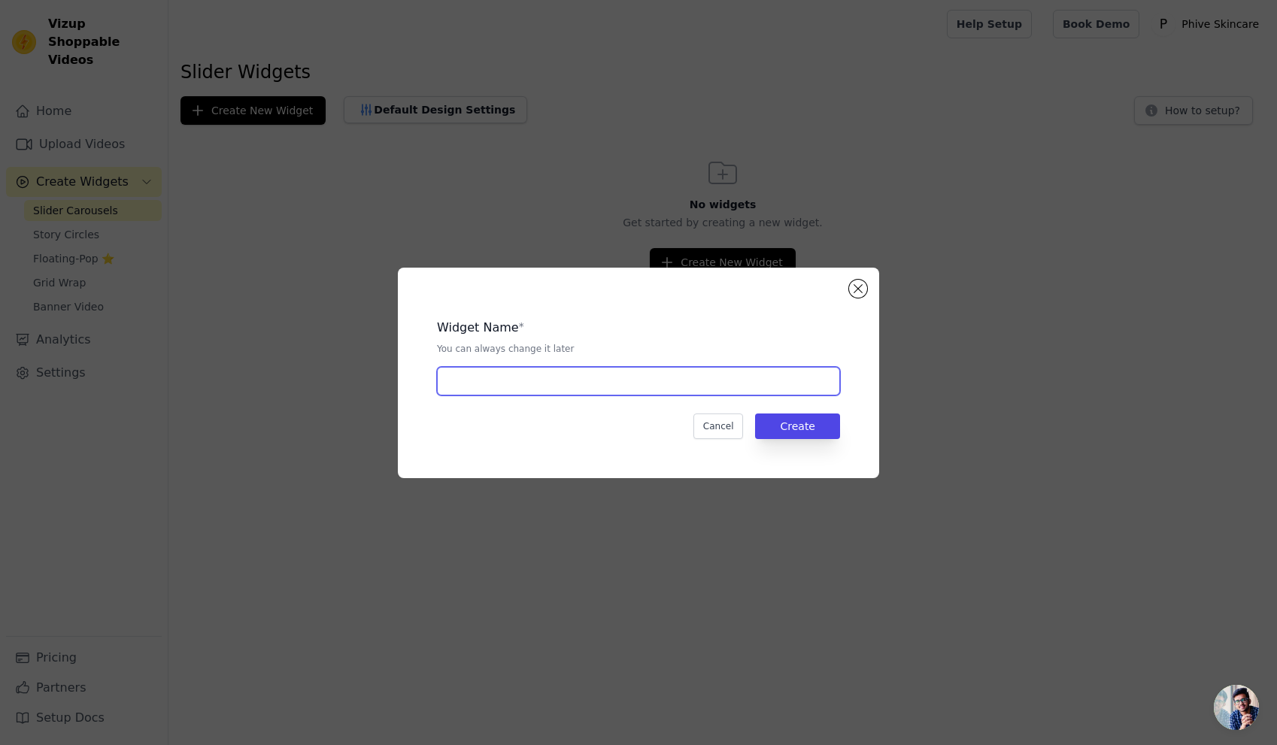
click at [614, 382] on input "text" at bounding box center [638, 381] width 403 height 29
click at [565, 385] on input "text" at bounding box center [638, 381] width 403 height 29
type input "Product Demos"
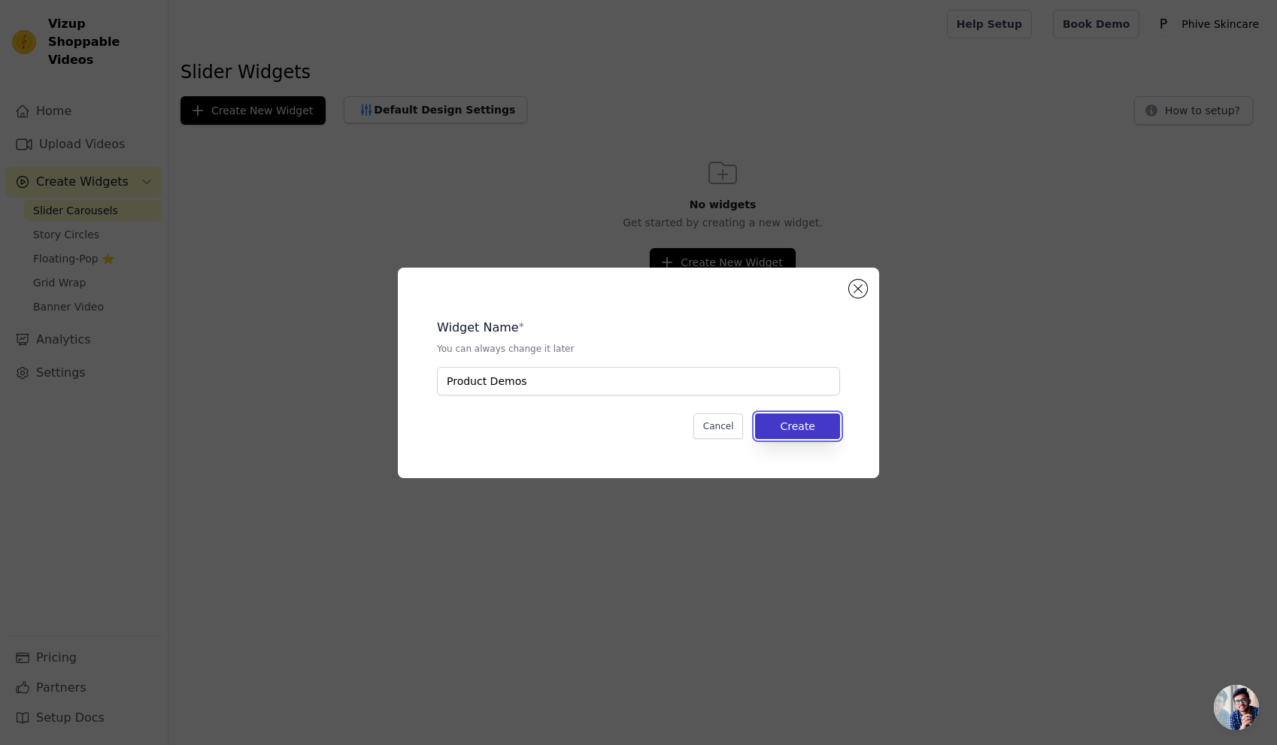
click at [797, 438] on button "Create" at bounding box center [797, 427] width 85 height 26
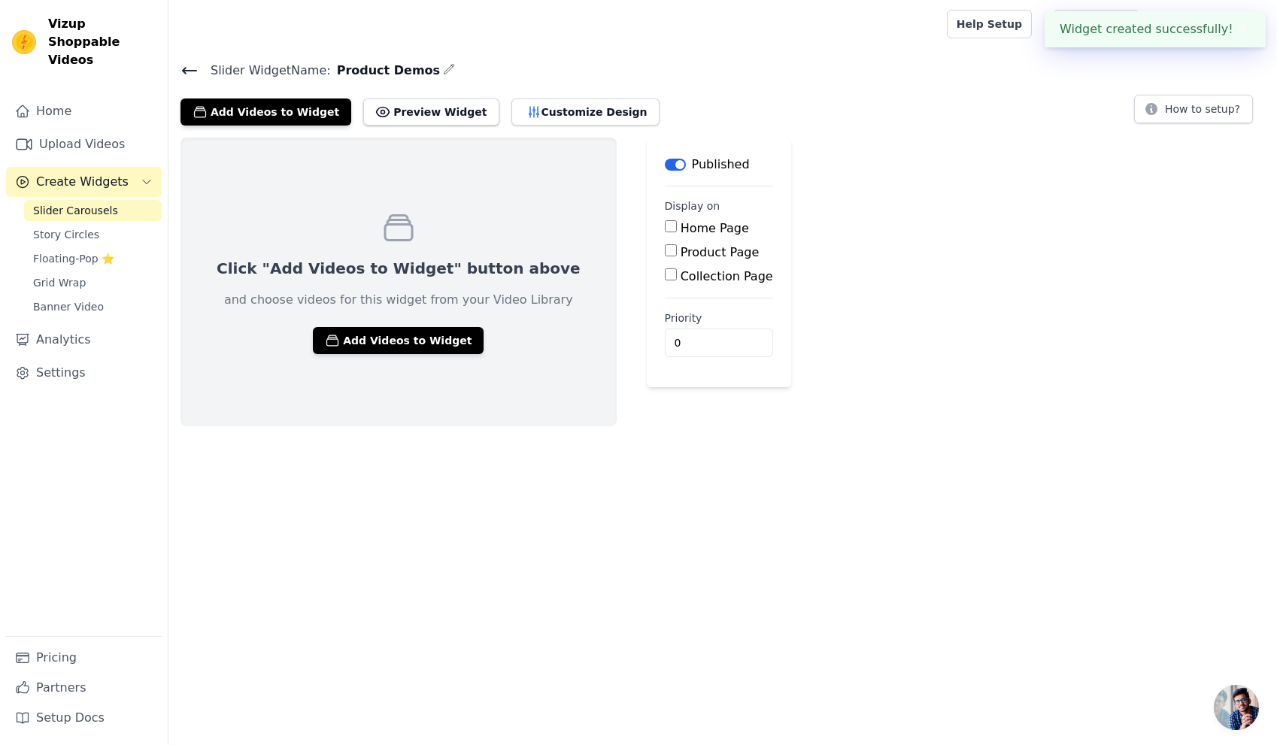
click at [665, 228] on input "Home Page" at bounding box center [671, 226] width 12 height 12
checkbox input "true"
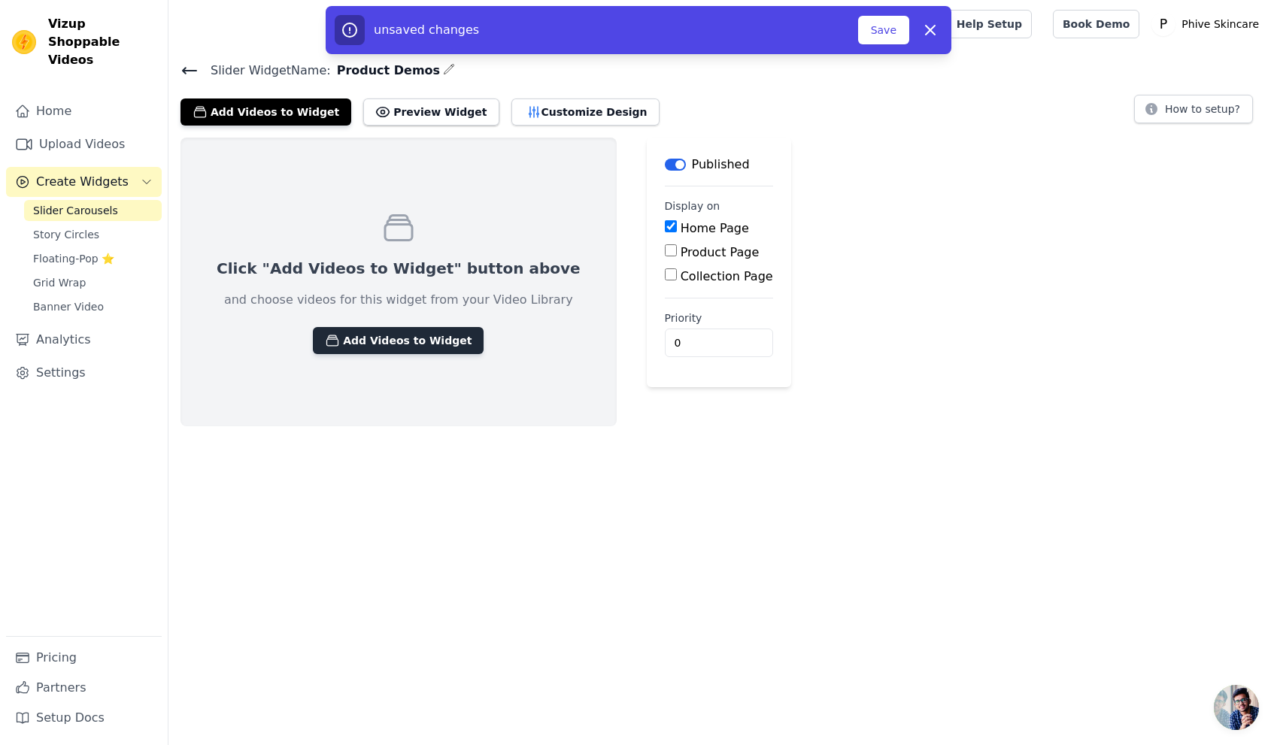
click at [435, 341] on button "Add Videos to Widget" at bounding box center [398, 340] width 171 height 27
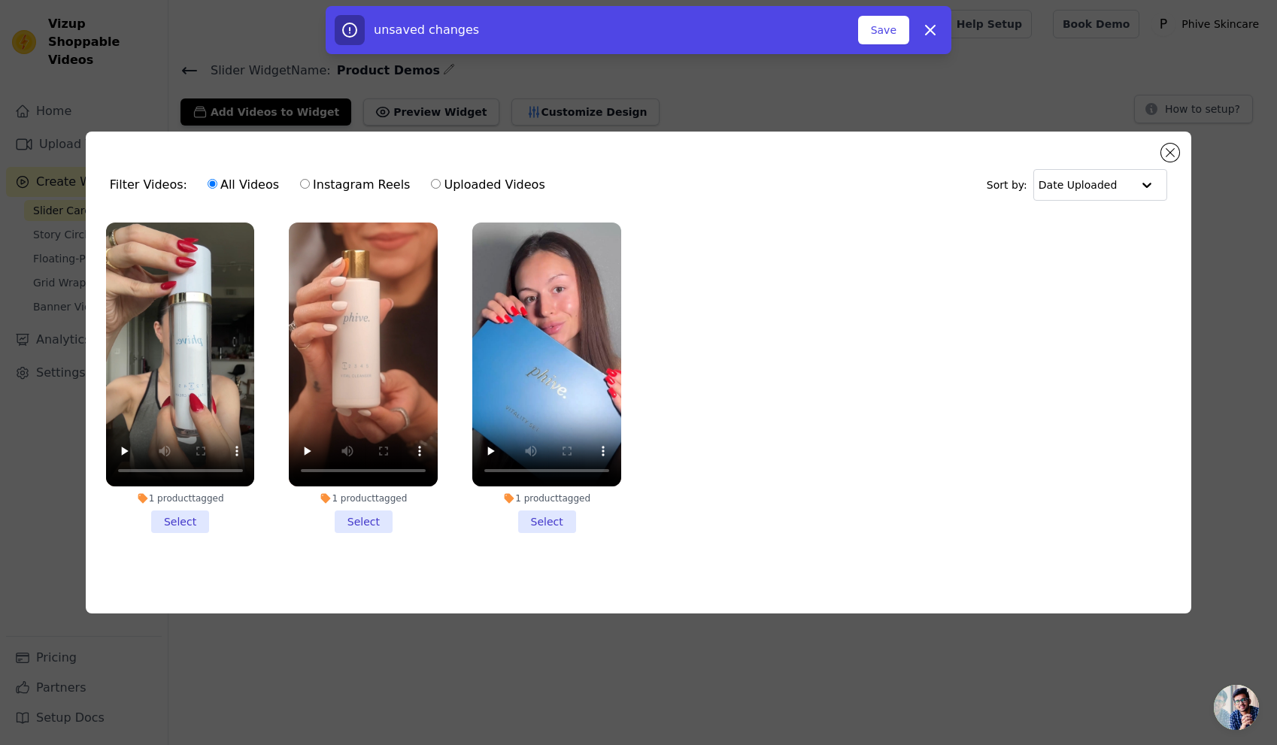
drag, startPoint x: 365, startPoint y: 521, endPoint x: 347, endPoint y: 522, distance: 18.1
click at [365, 521] on li "1 product tagged Select" at bounding box center [363, 378] width 149 height 311
click at [0, 0] on input "1 product tagged Select" at bounding box center [0, 0] width 0 height 0
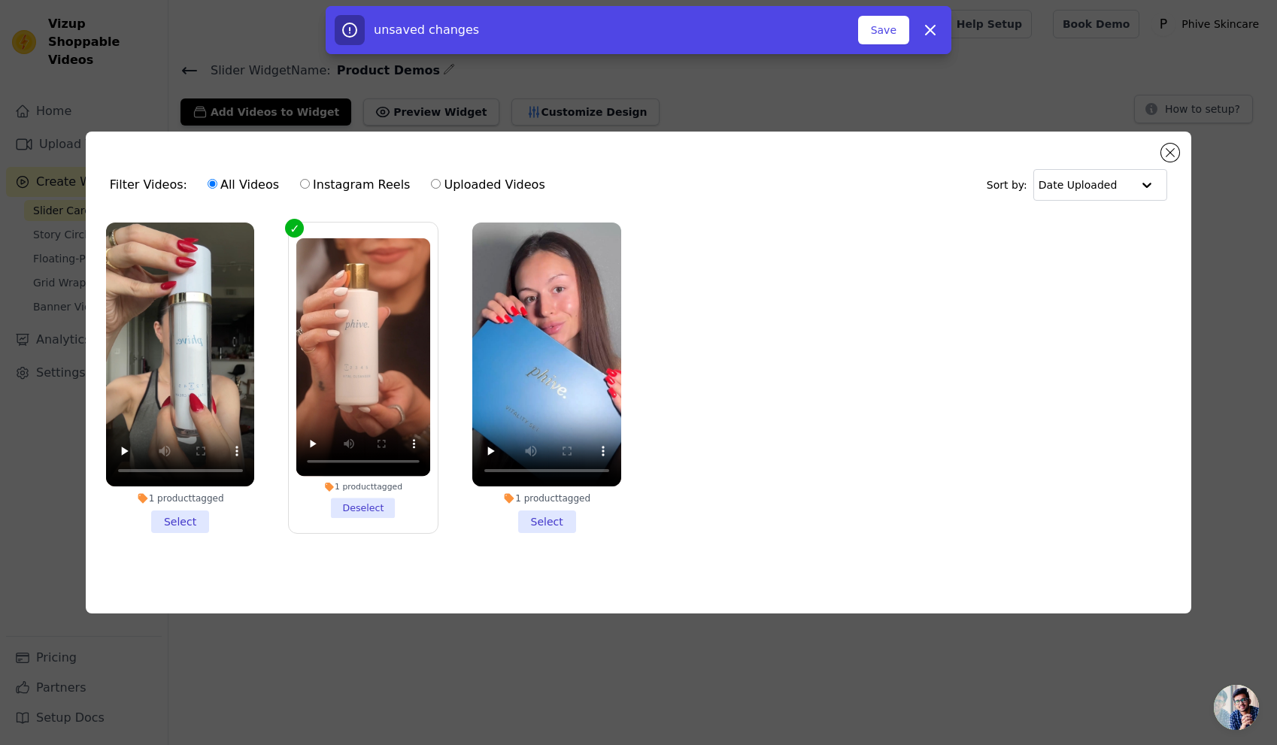
click at [184, 521] on li "1 product tagged Select" at bounding box center [180, 378] width 149 height 311
click at [0, 0] on input "1 product tagged Select" at bounding box center [0, 0] width 0 height 0
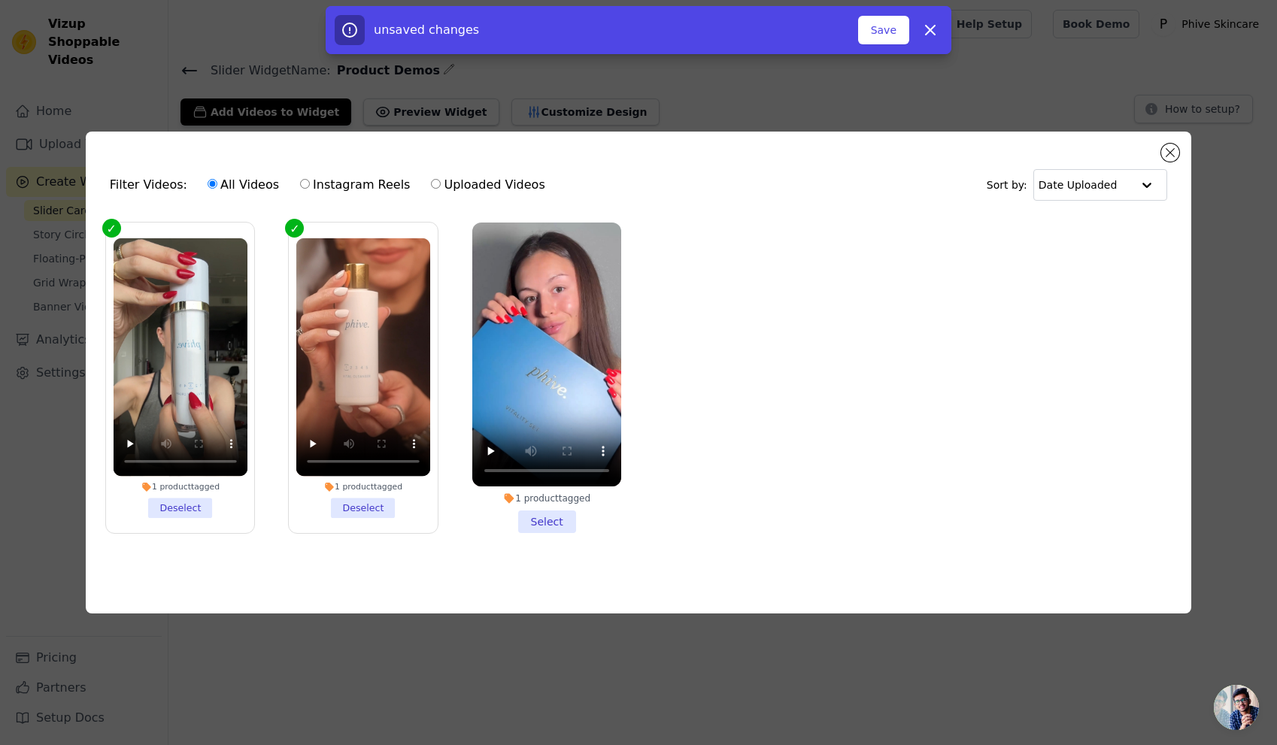
click at [556, 523] on li "1 product tagged Select" at bounding box center [546, 378] width 149 height 311
click at [0, 0] on input "1 product tagged Select" at bounding box center [0, 0] width 0 height 0
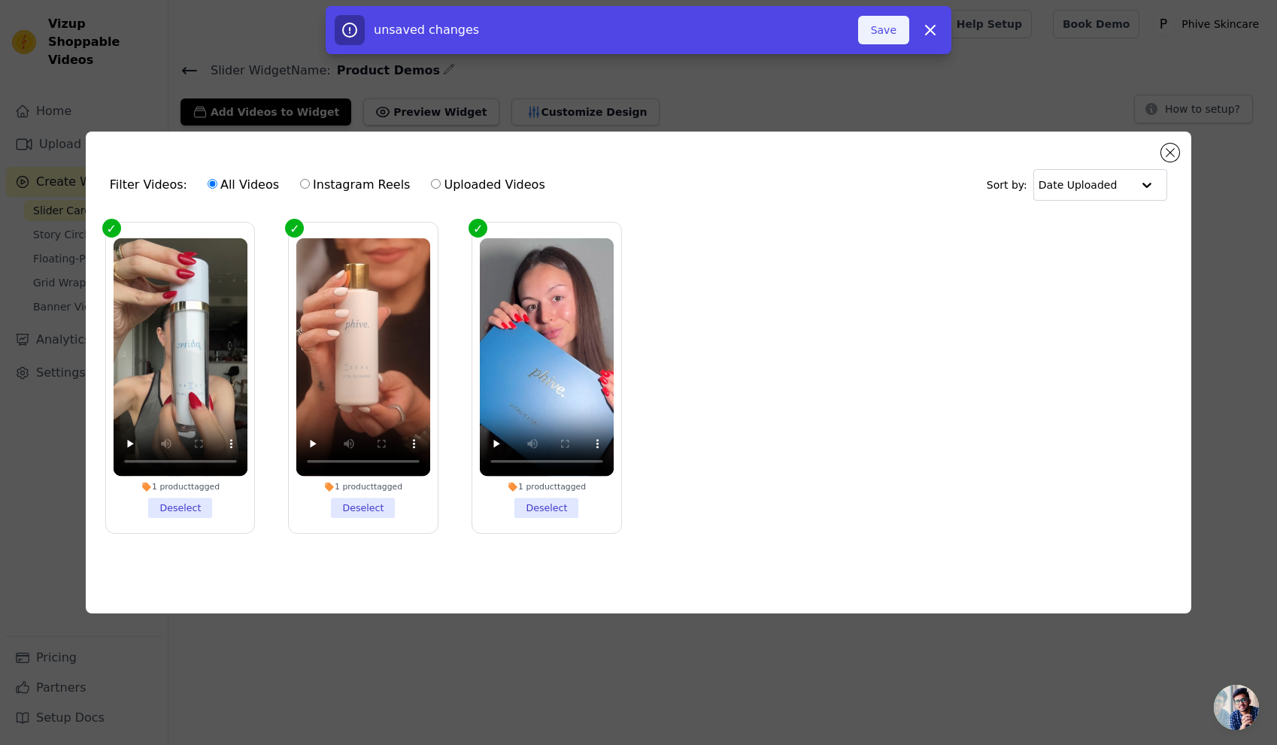
click at [896, 30] on button "Save" at bounding box center [883, 30] width 51 height 29
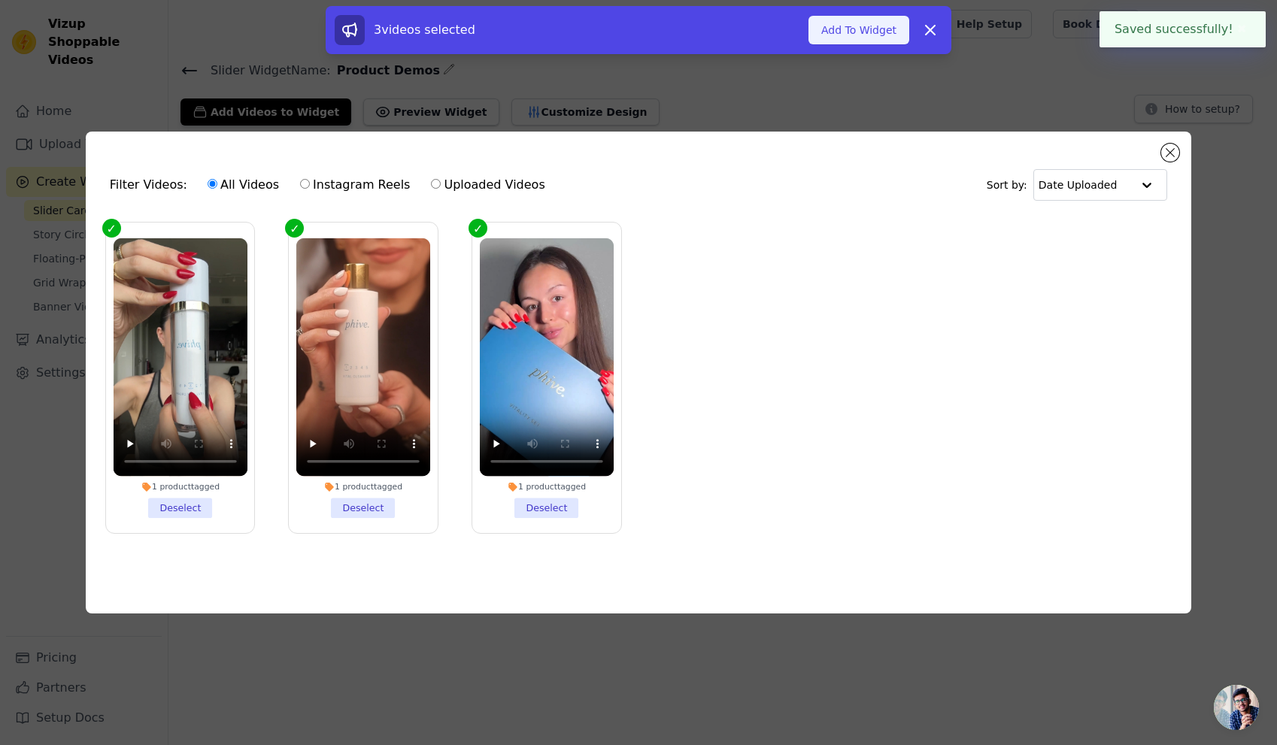
click at [861, 26] on button "Add To Widget" at bounding box center [858, 30] width 101 height 29
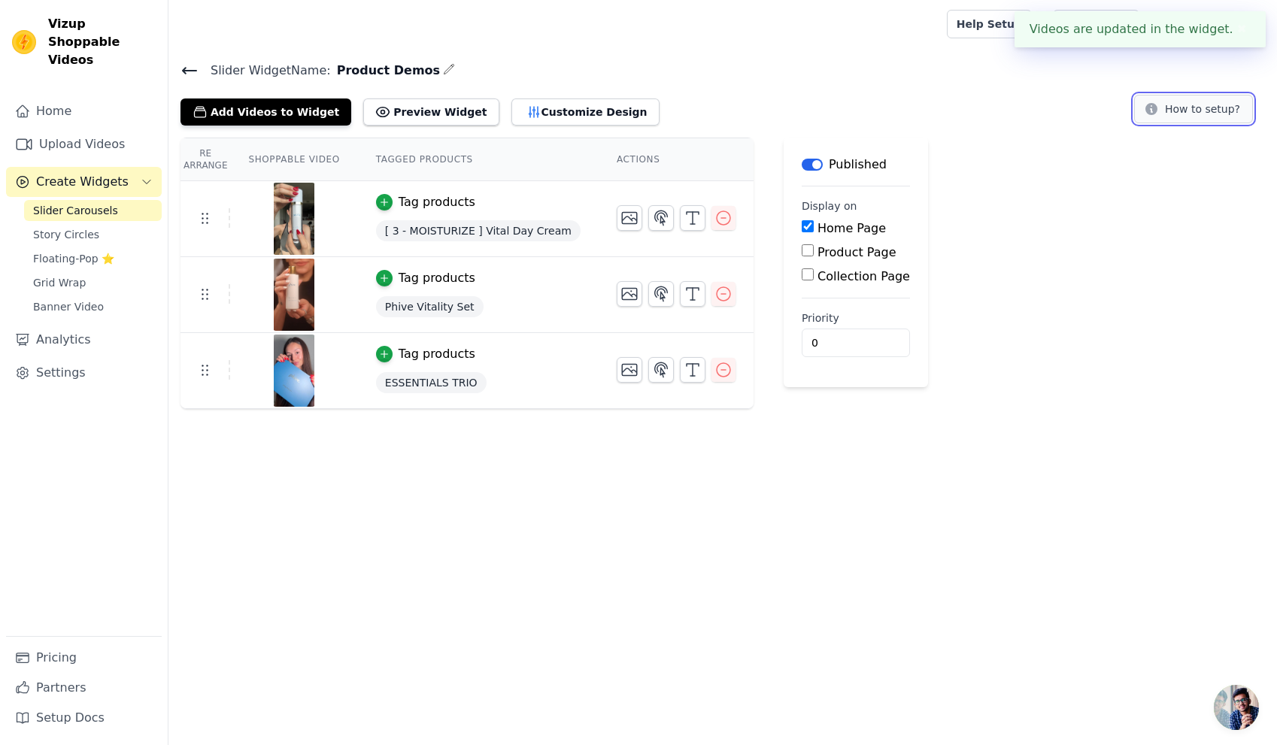
click at [1166, 101] on button "How to setup?" at bounding box center [1193, 109] width 119 height 29
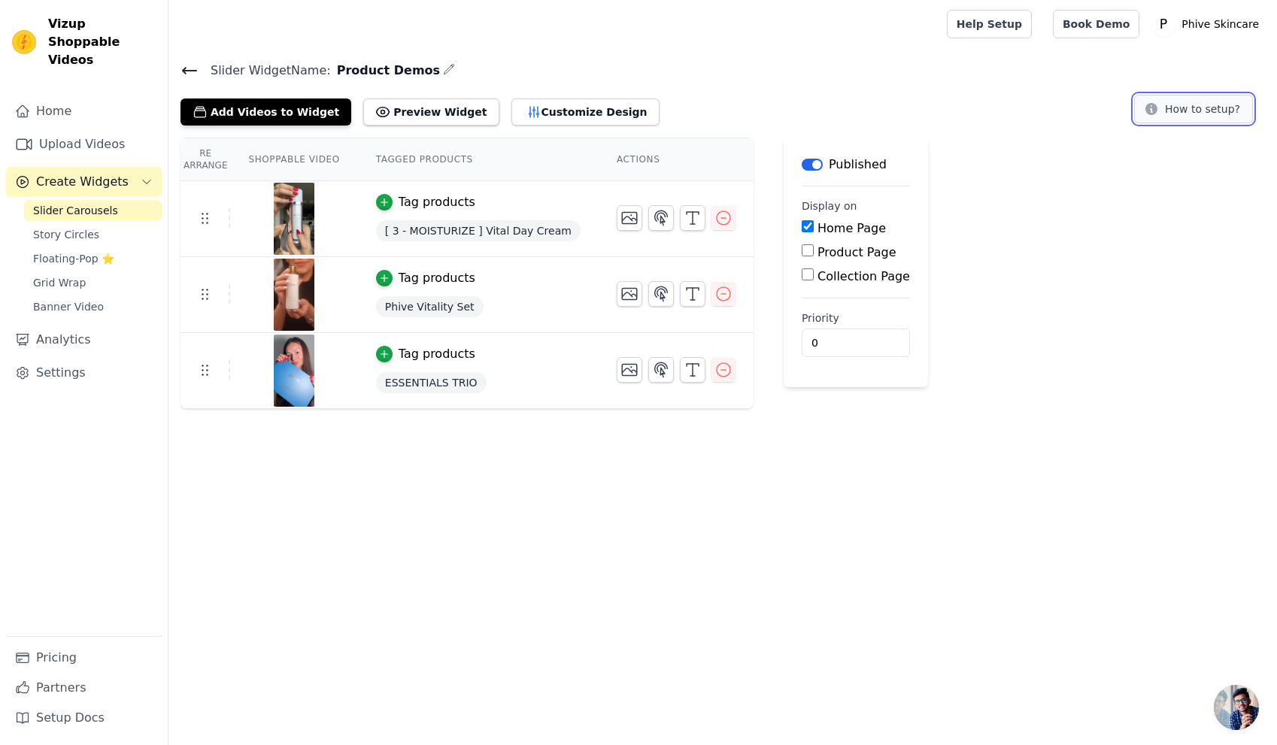
click at [1183, 99] on button "How to setup?" at bounding box center [1193, 109] width 119 height 29
